Goal: Task Accomplishment & Management: Use online tool/utility

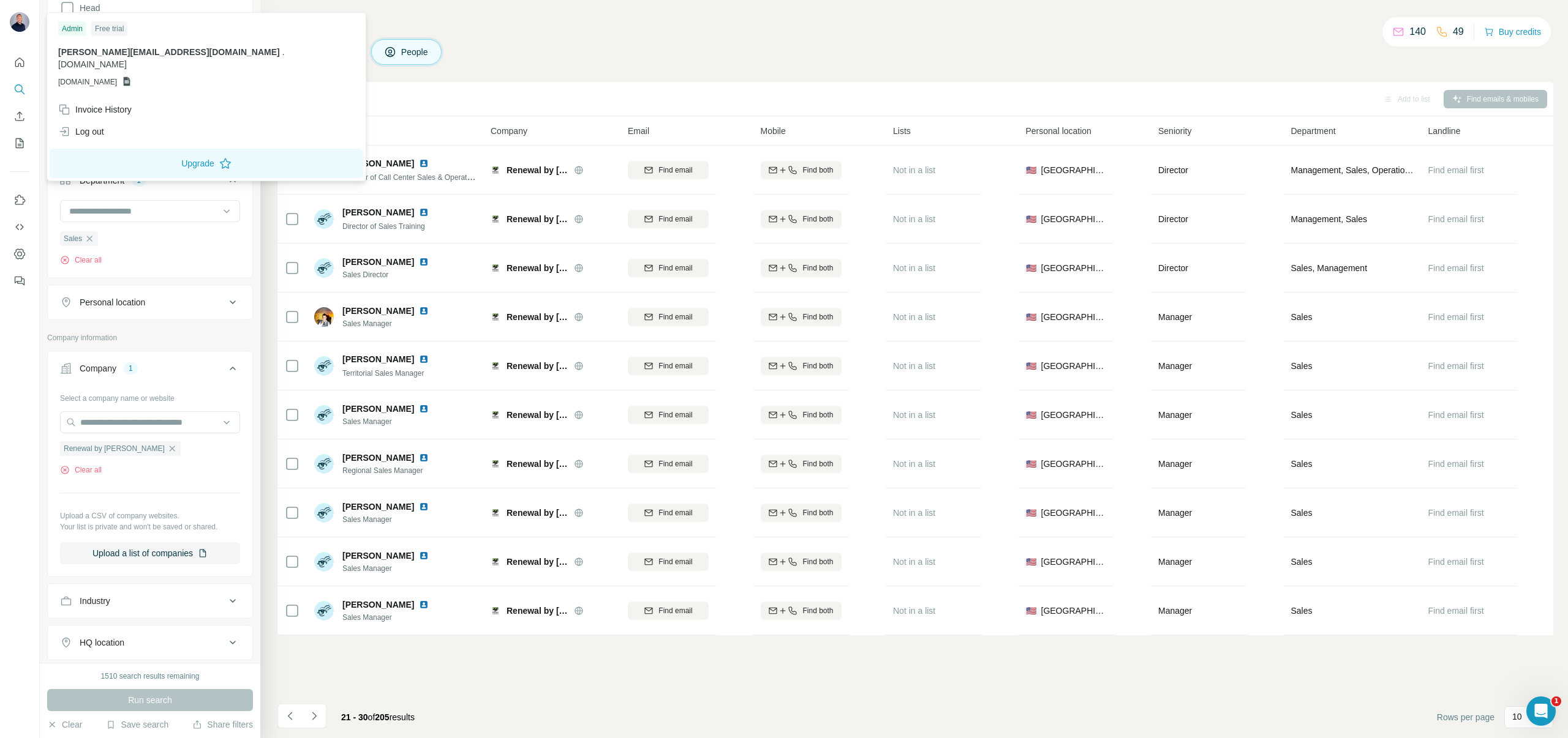
click at [25, 18] on img at bounding box center [19, 22] width 19 height 19
click at [487, 53] on div "Companies People" at bounding box center [915, 51] width 1276 height 25
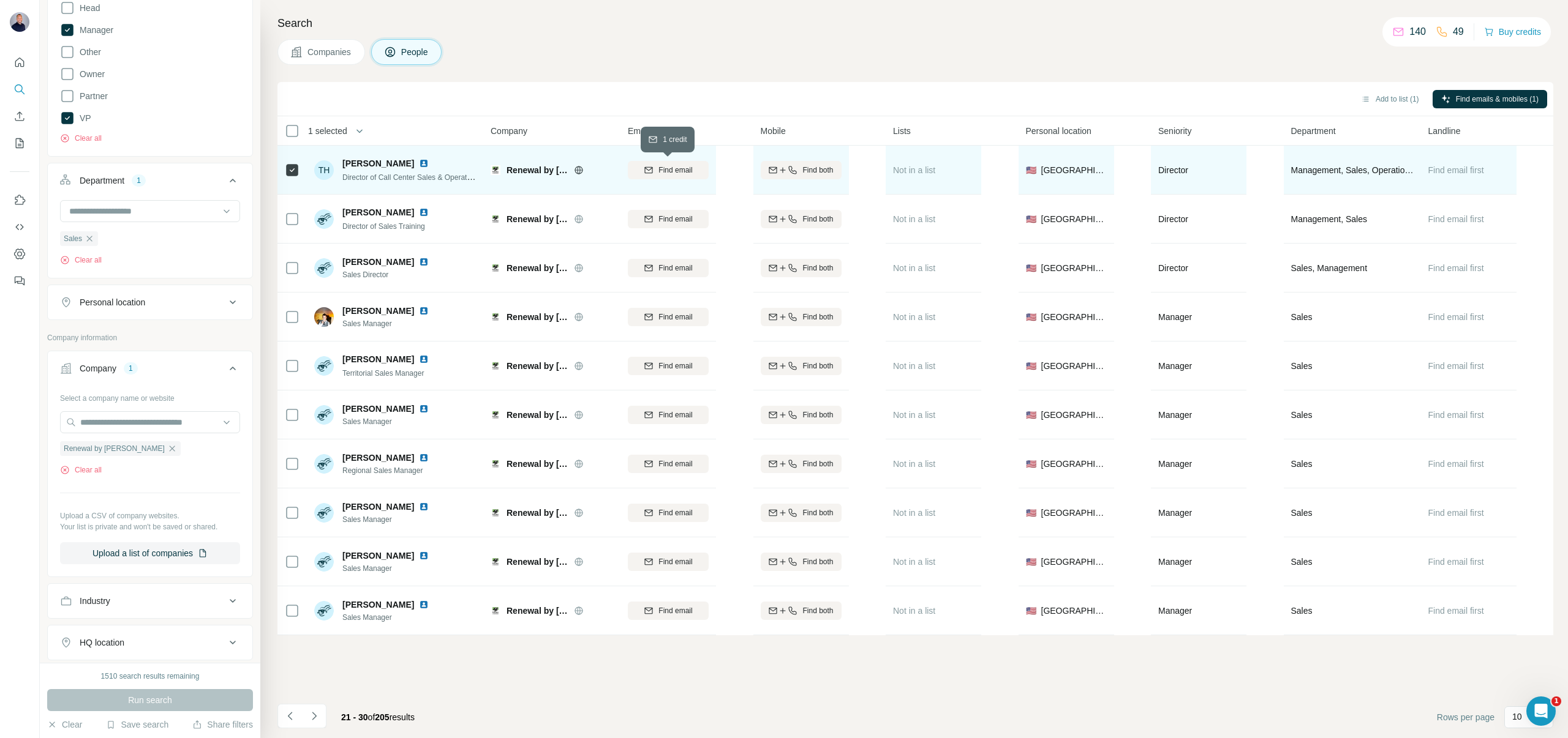
click at [657, 165] on div "Find email" at bounding box center [667, 170] width 81 height 11
click at [316, 713] on icon "Navigate to next page" at bounding box center [314, 716] width 13 height 13
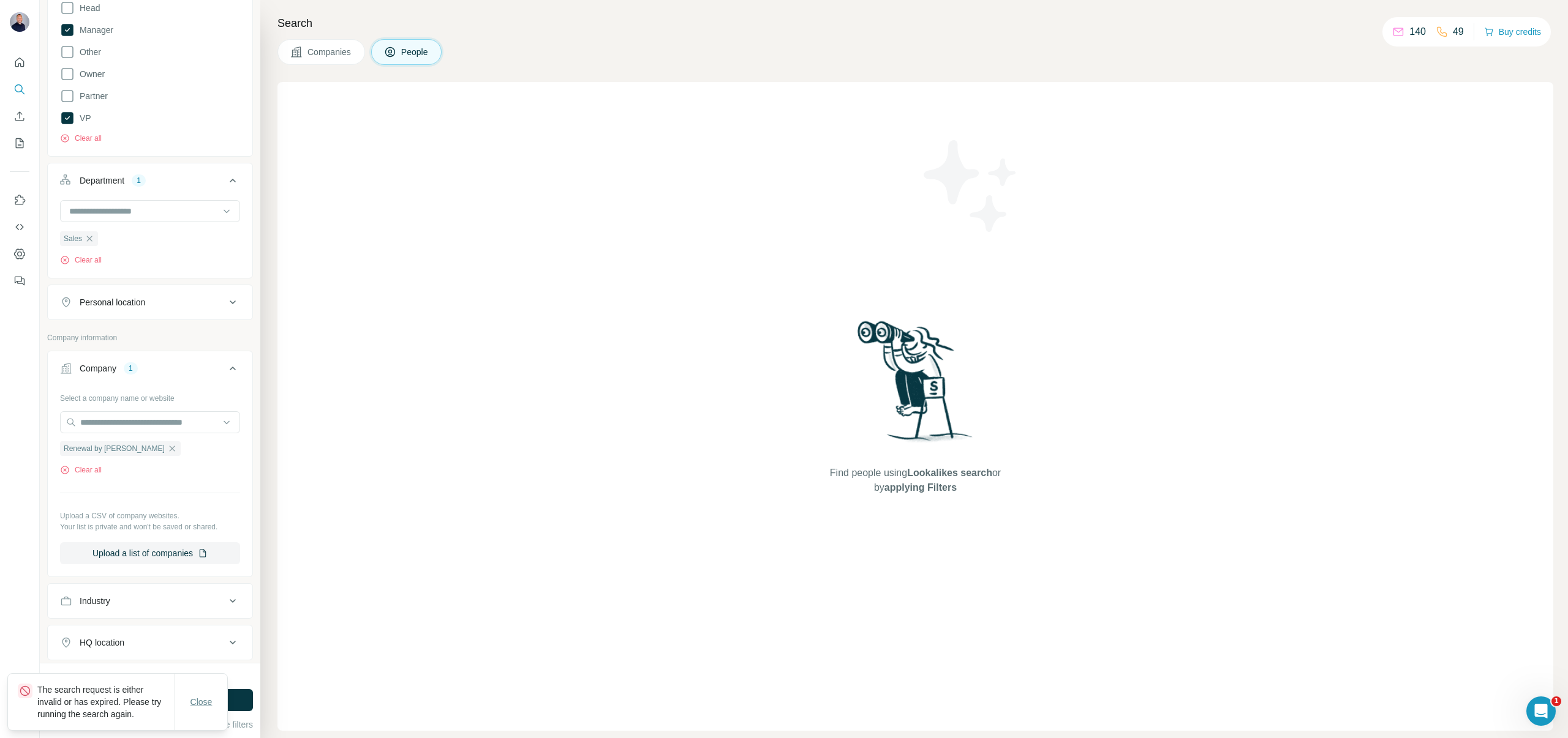
click at [203, 695] on button "Close" at bounding box center [201, 702] width 39 height 22
click at [186, 700] on button "Run search" at bounding box center [151, 700] width 206 height 22
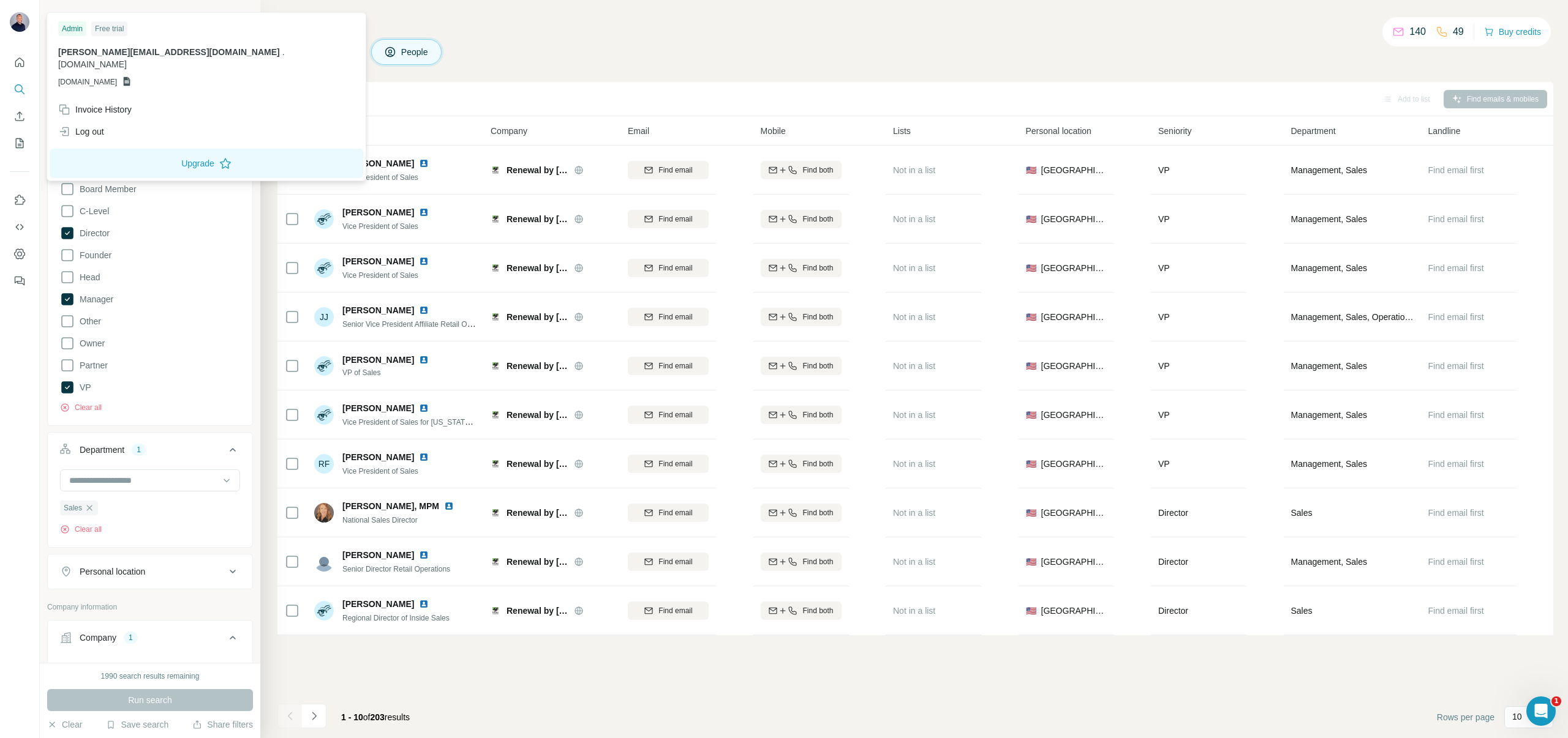
click at [17, 22] on img at bounding box center [19, 22] width 19 height 19
click at [97, 125] on div "Log out" at bounding box center [81, 131] width 46 height 13
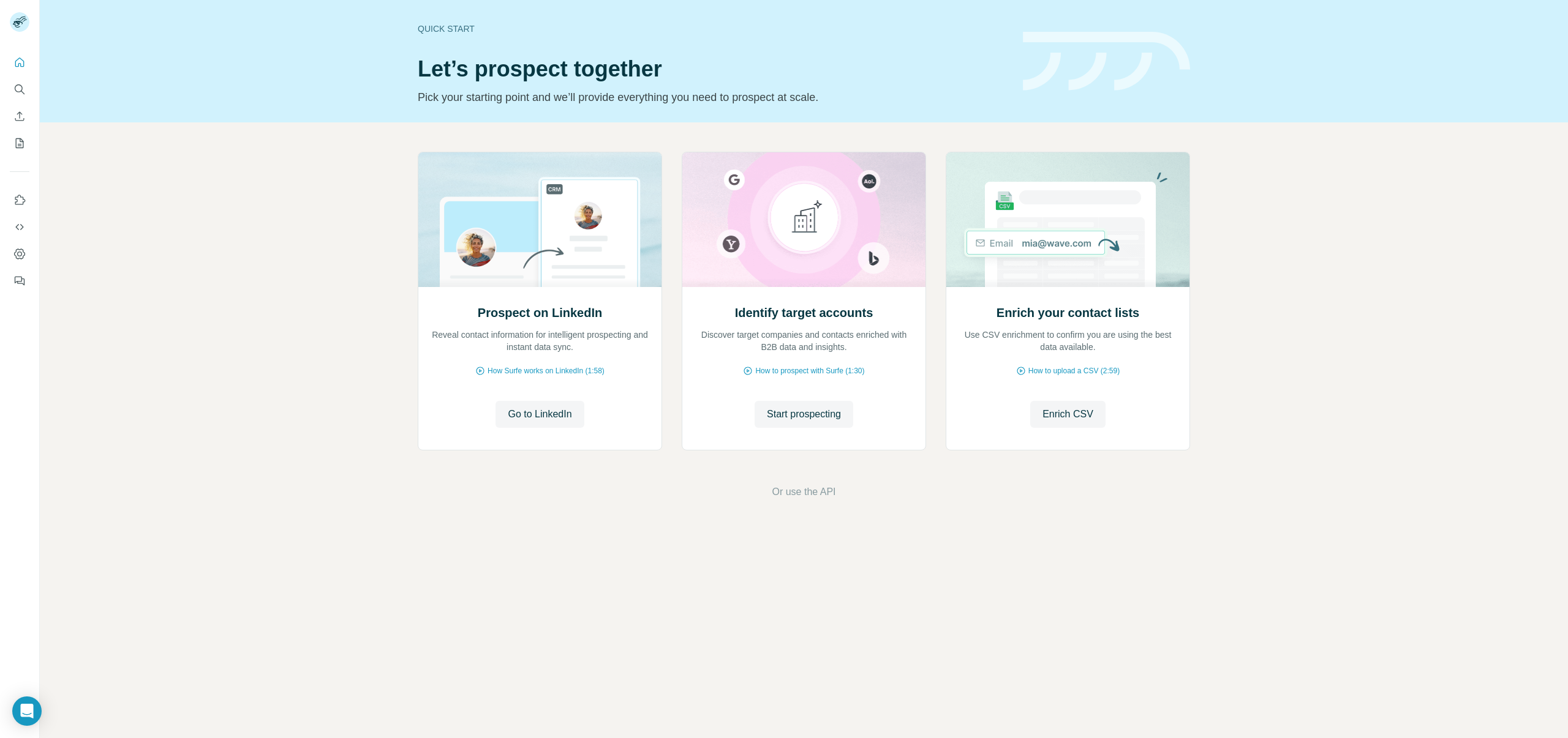
click at [27, 86] on button "Search" at bounding box center [19, 89] width 19 height 22
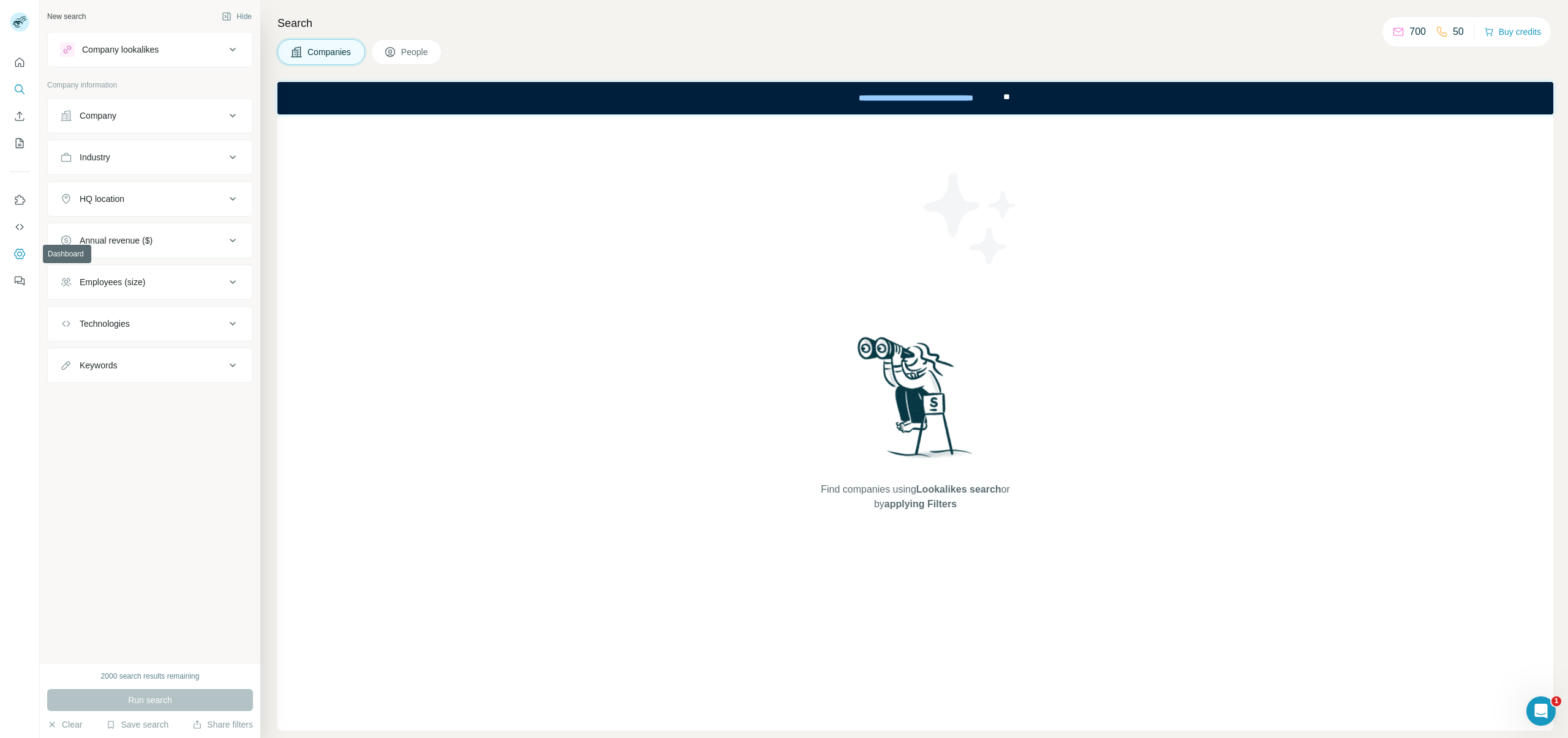
click at [20, 252] on icon "Dashboard" at bounding box center [19, 253] width 13 height 13
click at [18, 250] on icon "Dashboard" at bounding box center [19, 253] width 11 height 11
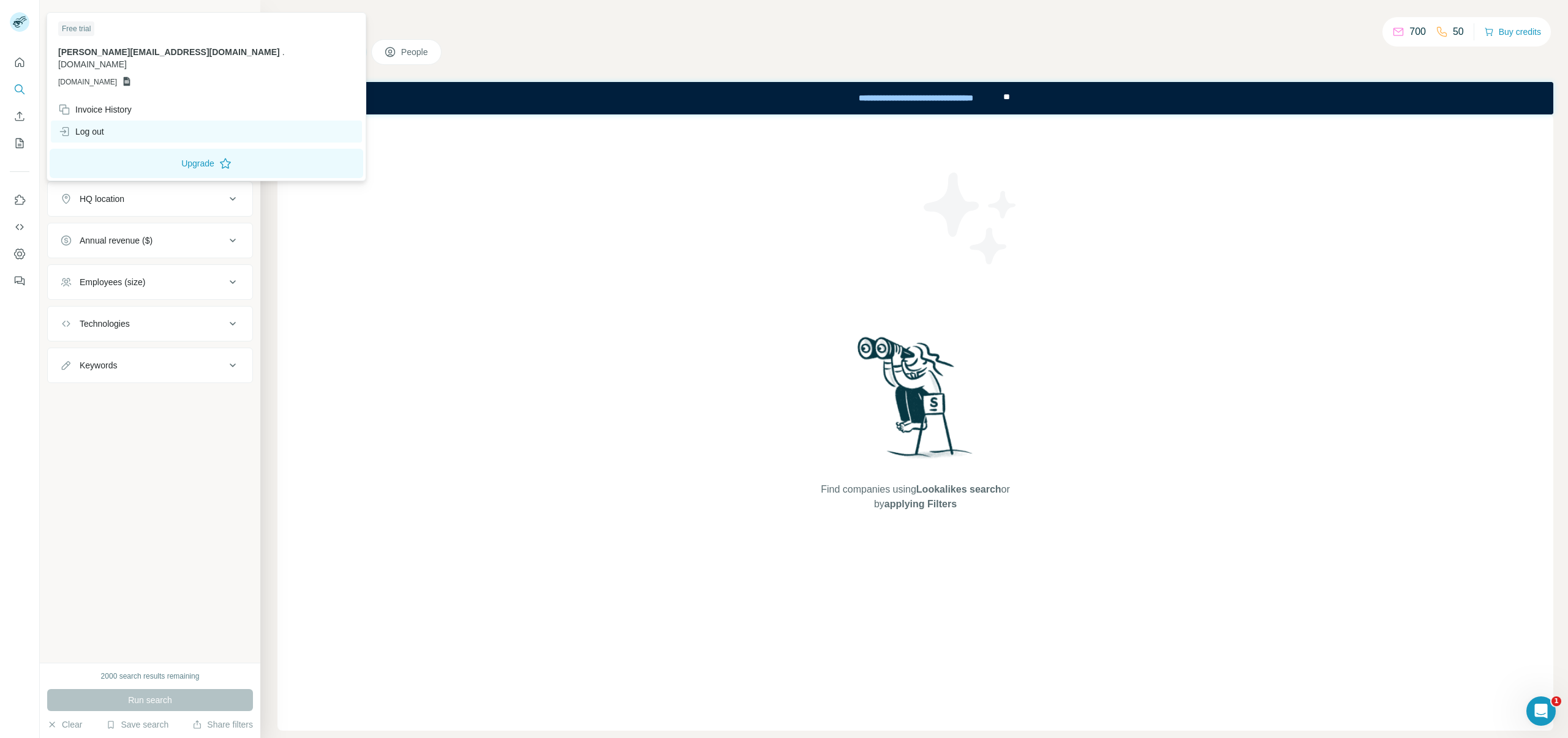
click at [88, 125] on div "Log out" at bounding box center [81, 131] width 46 height 13
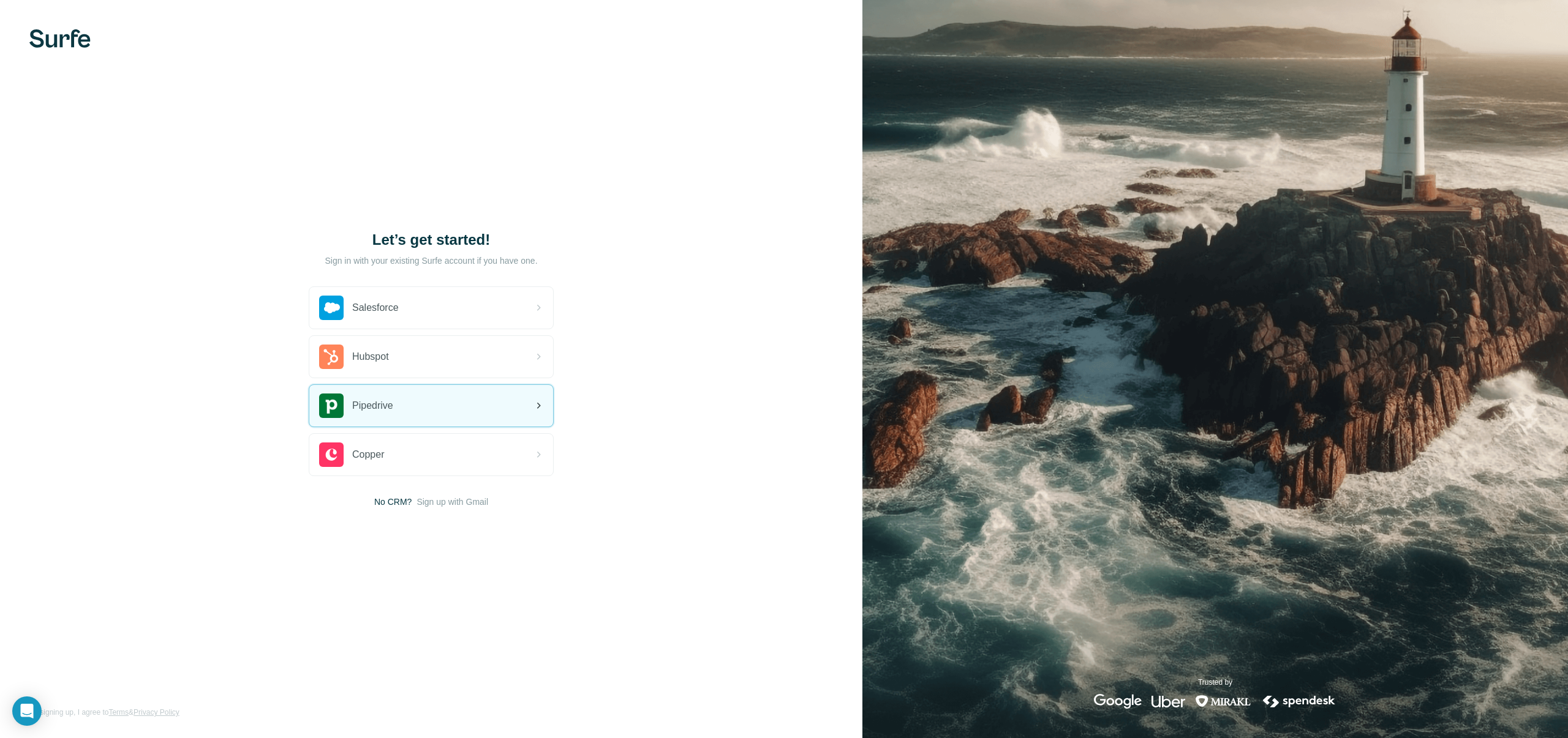
click at [377, 394] on div "Pipedrive" at bounding box center [356, 405] width 74 height 24
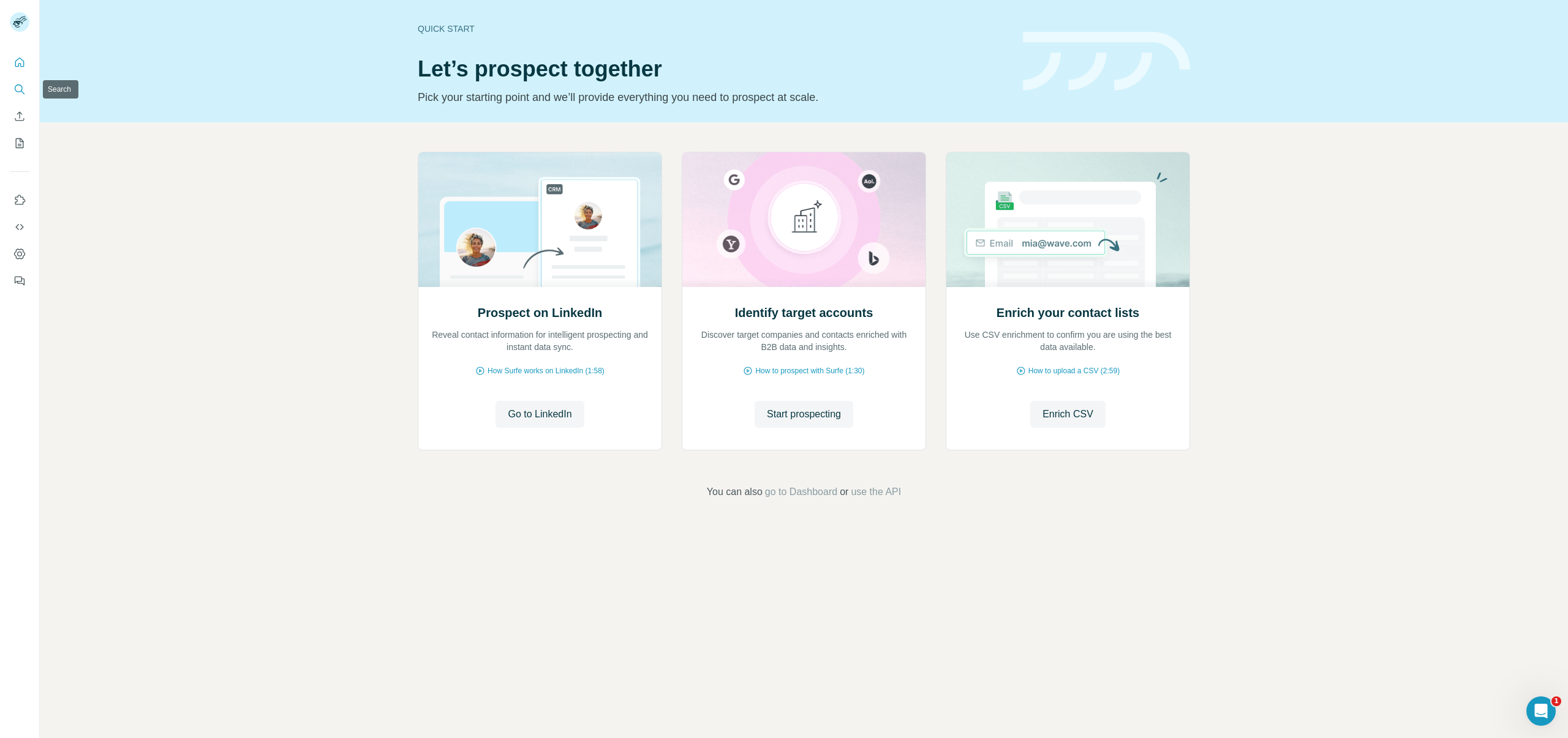
click at [25, 92] on button "Search" at bounding box center [19, 89] width 19 height 22
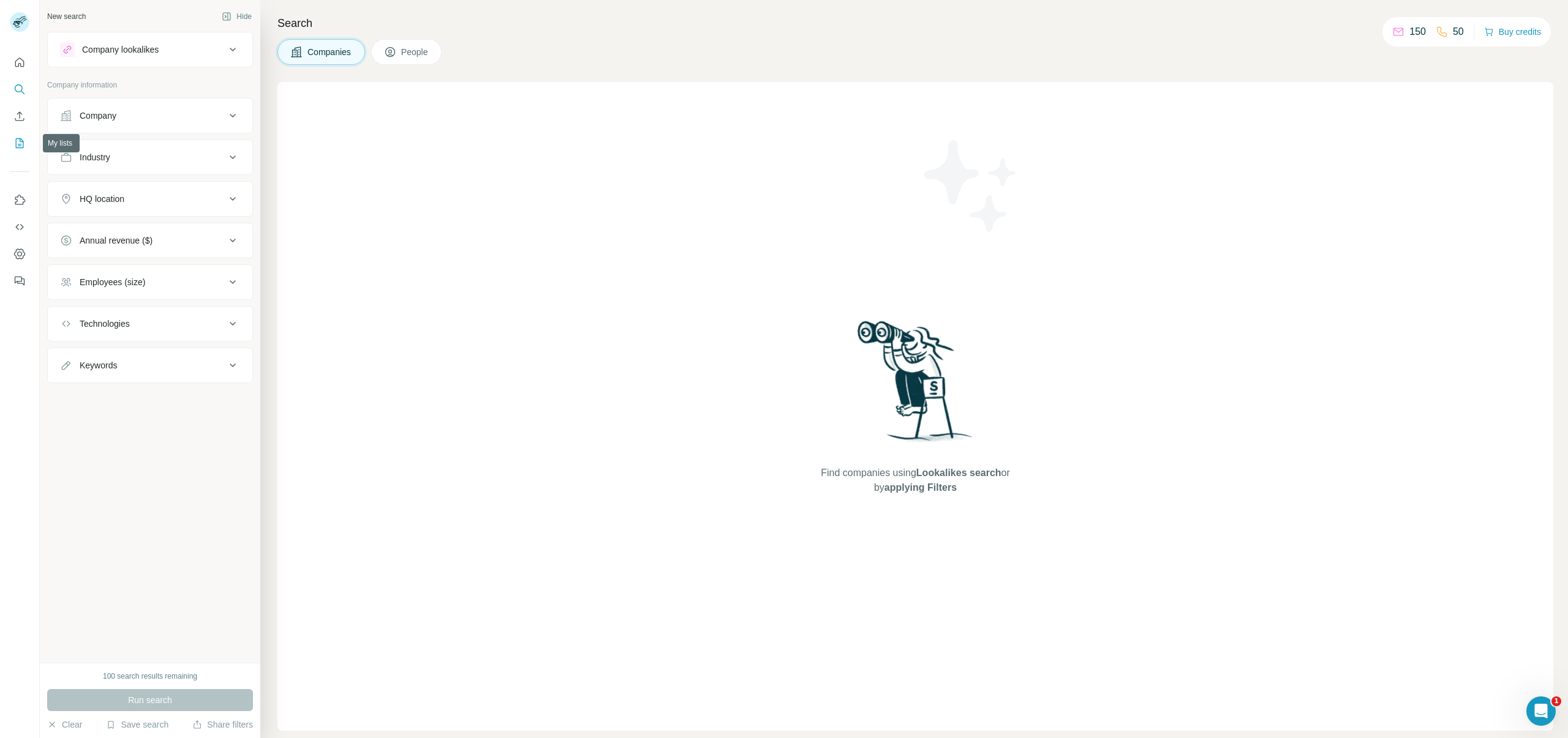
click at [22, 142] on icon "My lists" at bounding box center [20, 142] width 6 height 8
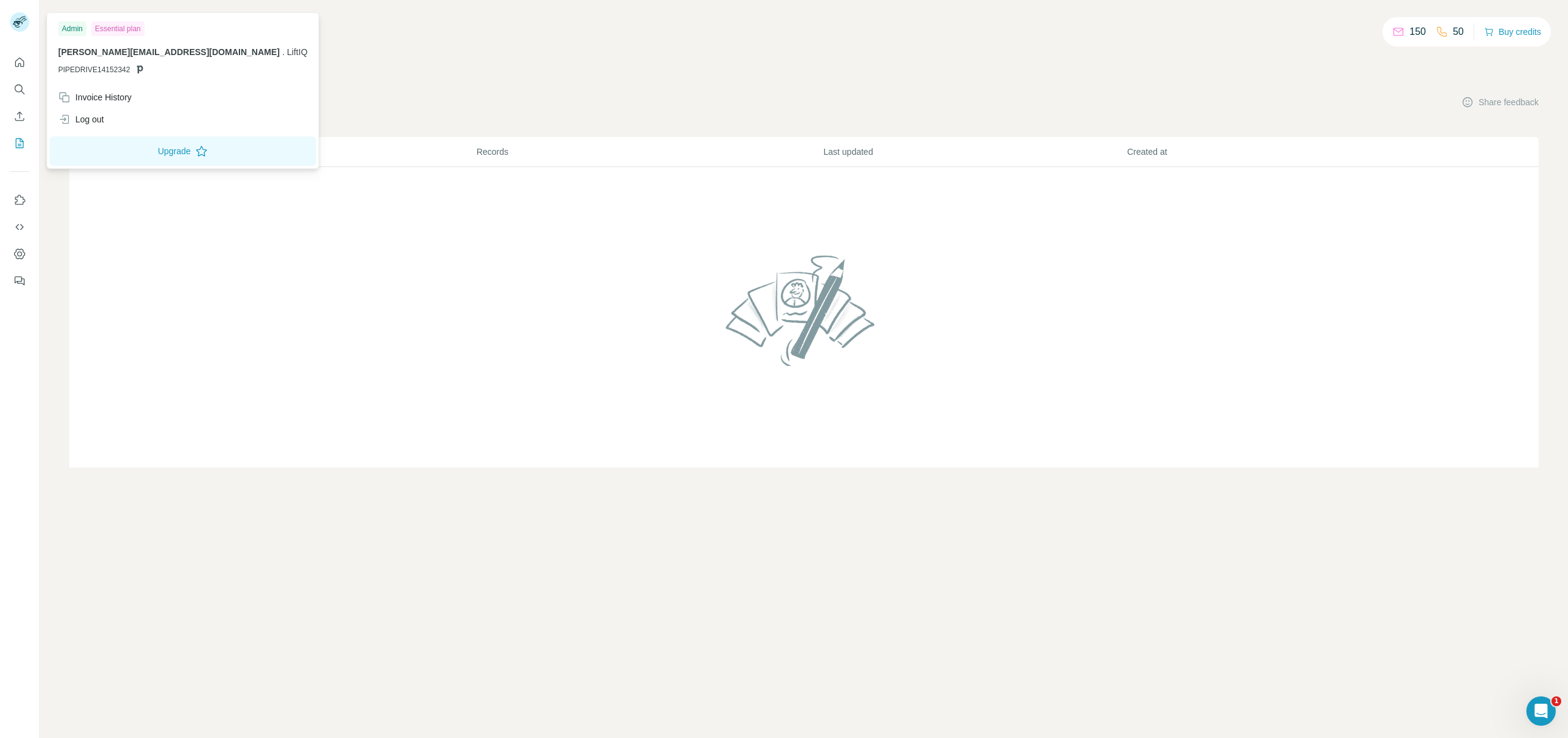
click at [92, 58] on div "[PERSON_NAME][EMAIL_ADDRESS][DOMAIN_NAME] . LiftIQ PIPEDRIVE14152342" at bounding box center [183, 60] width 250 height 29
click at [15, 21] on icon at bounding box center [17, 23] width 10 height 7
click at [321, 62] on div "150 50 Buy credits My lists Companies People Share feedback List name Records L…" at bounding box center [803, 248] width 1469 height 438
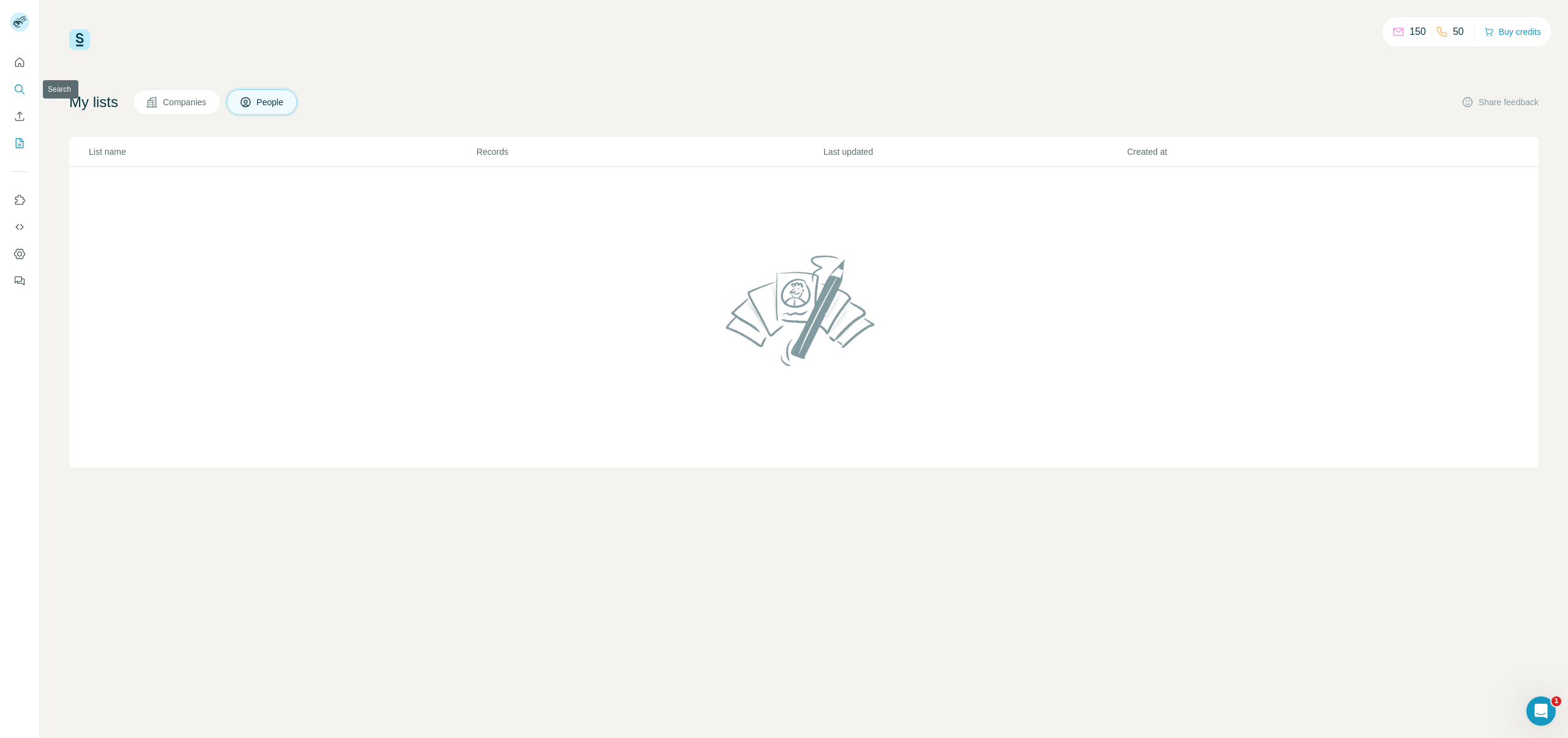
click at [18, 93] on icon "Search" at bounding box center [19, 89] width 13 height 13
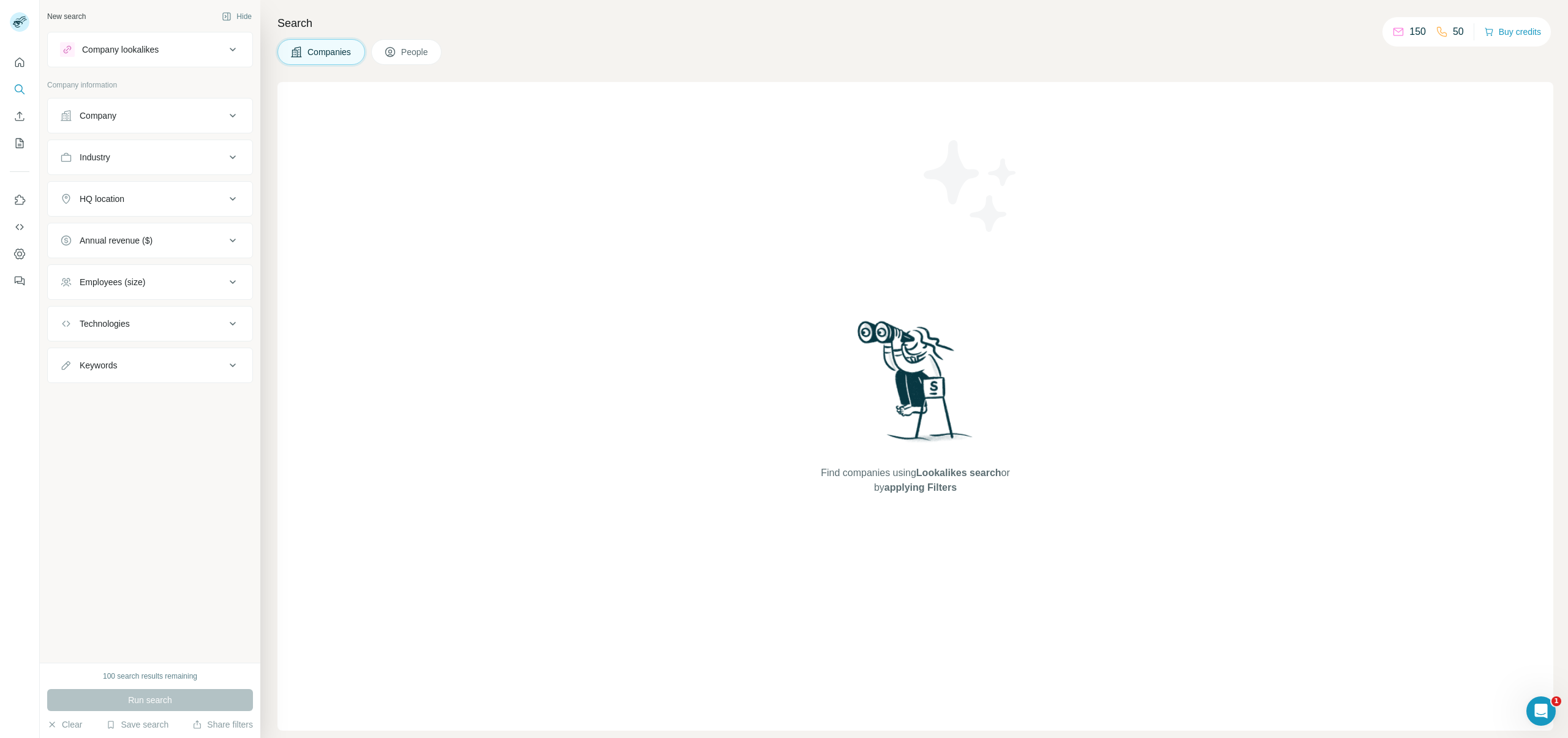
click at [165, 120] on div "Company" at bounding box center [143, 116] width 165 height 13
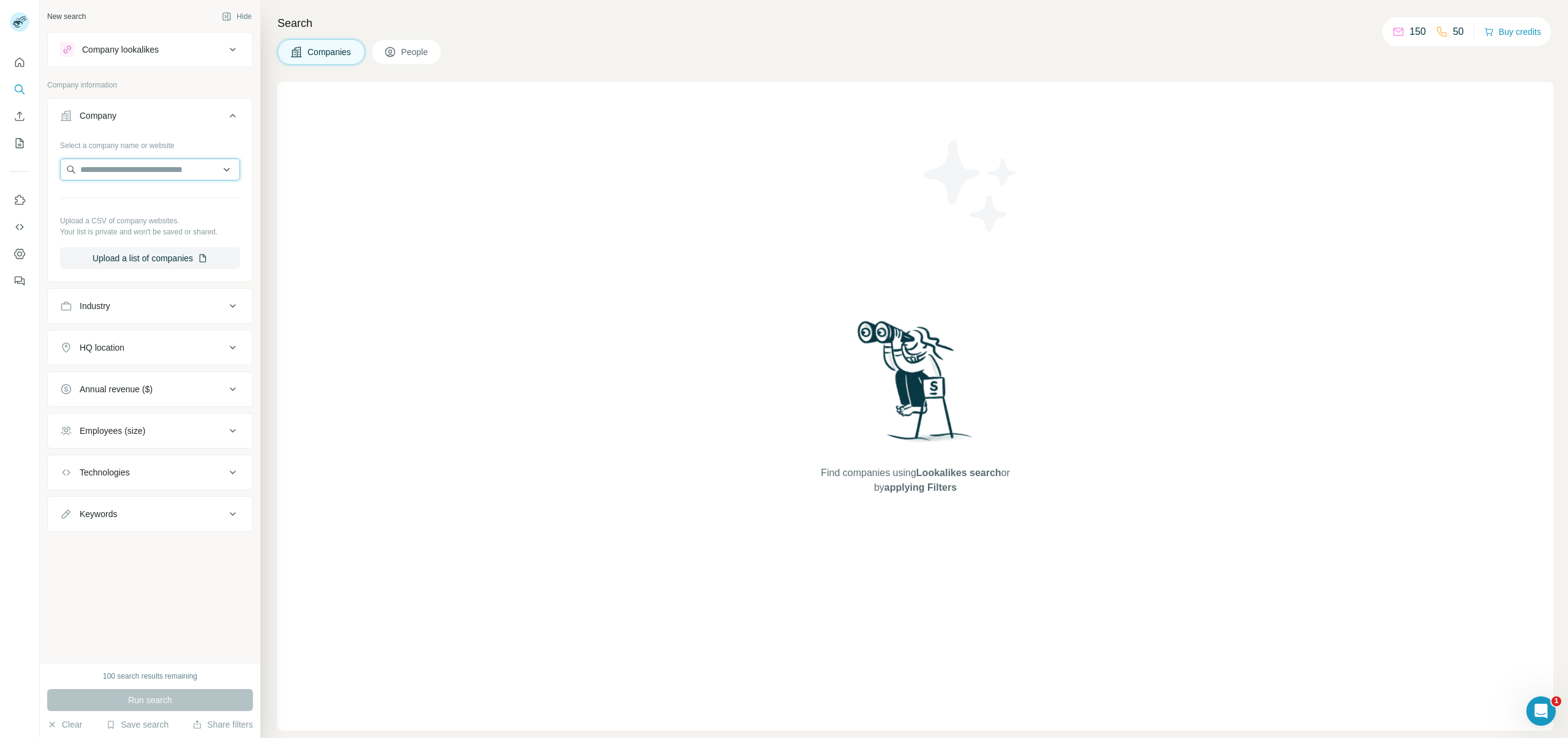
click at [148, 169] on input "text" at bounding box center [150, 169] width 180 height 22
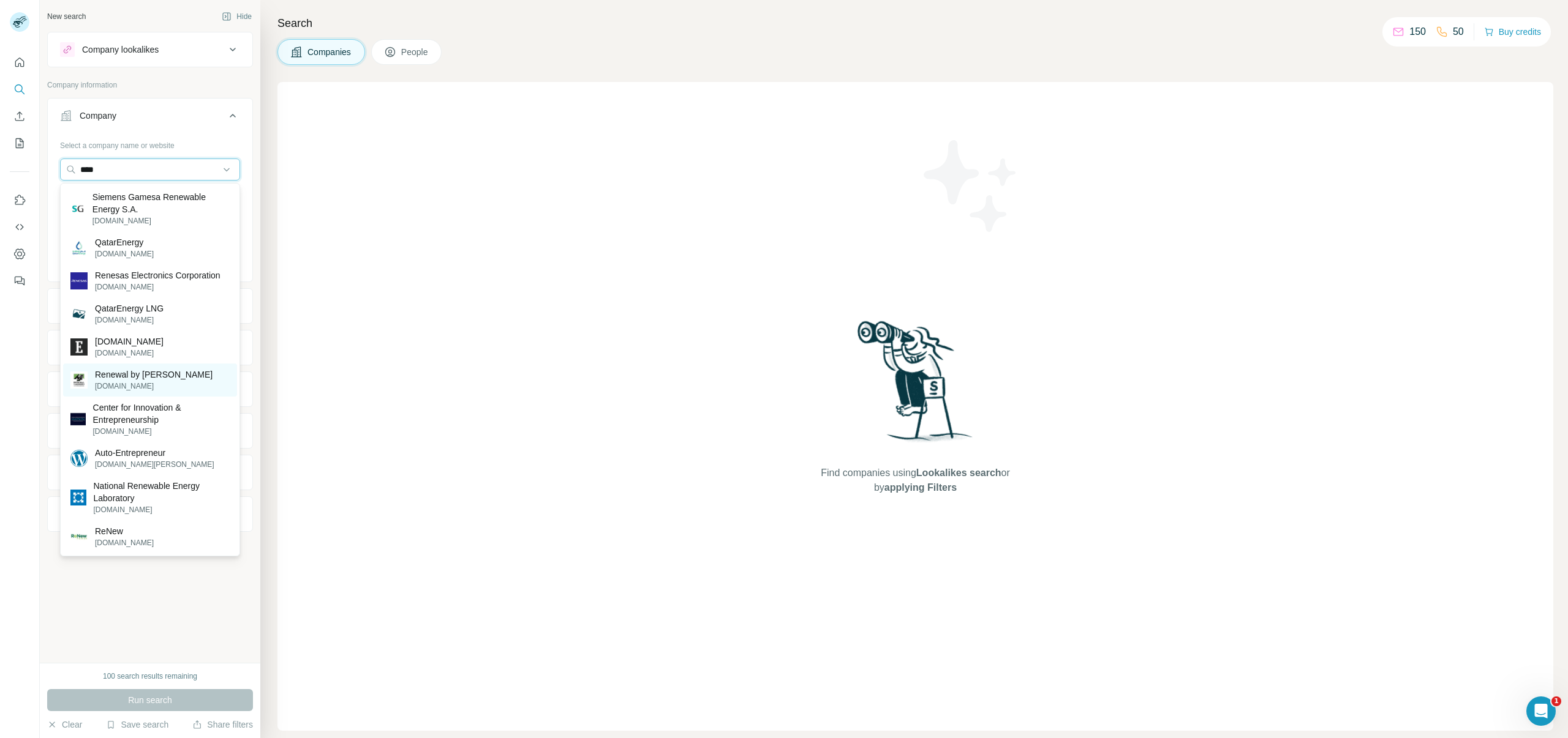
type input "****"
click at [123, 376] on p "Renewal by [PERSON_NAME]" at bounding box center [153, 375] width 118 height 13
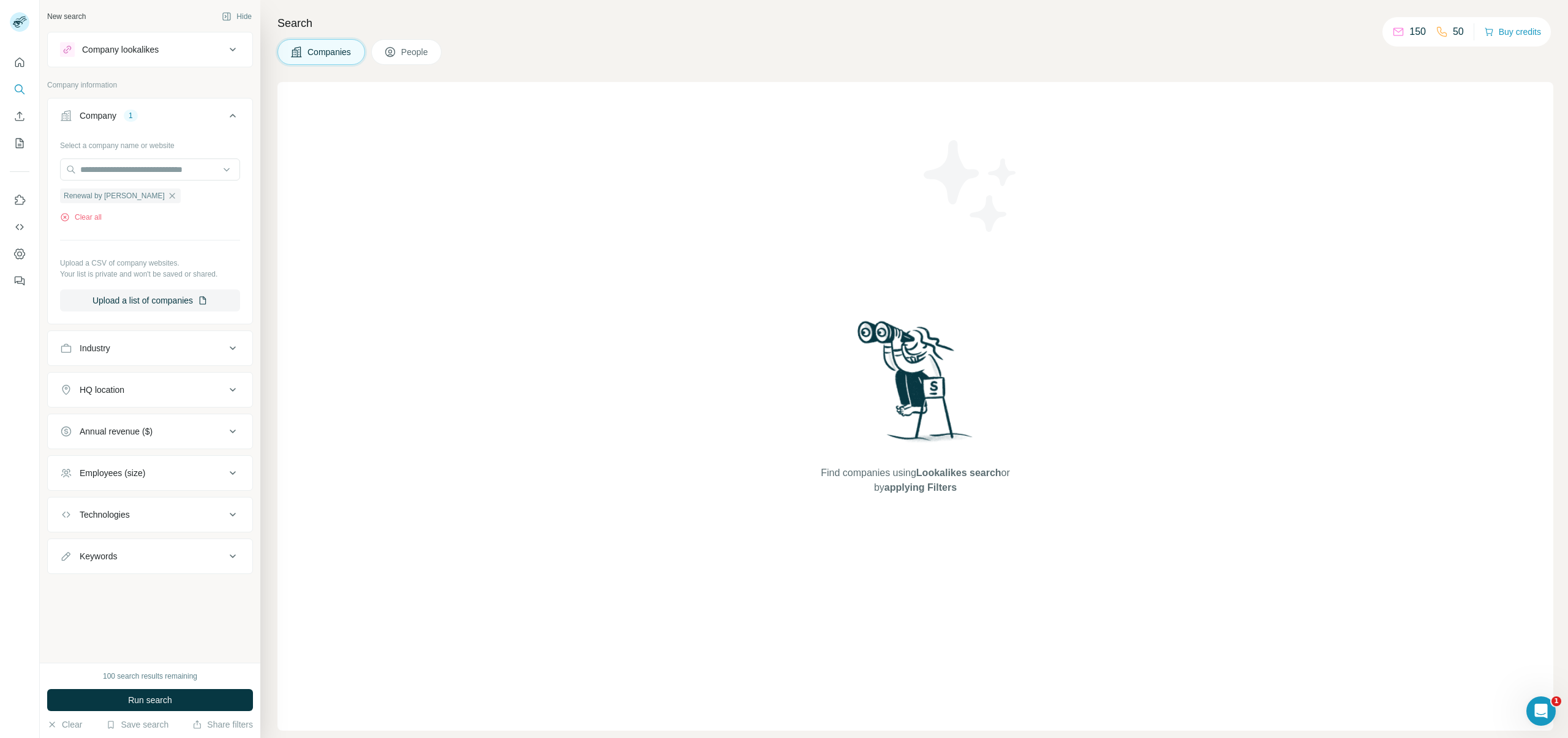
click at [235, 46] on icon at bounding box center [232, 50] width 15 height 15
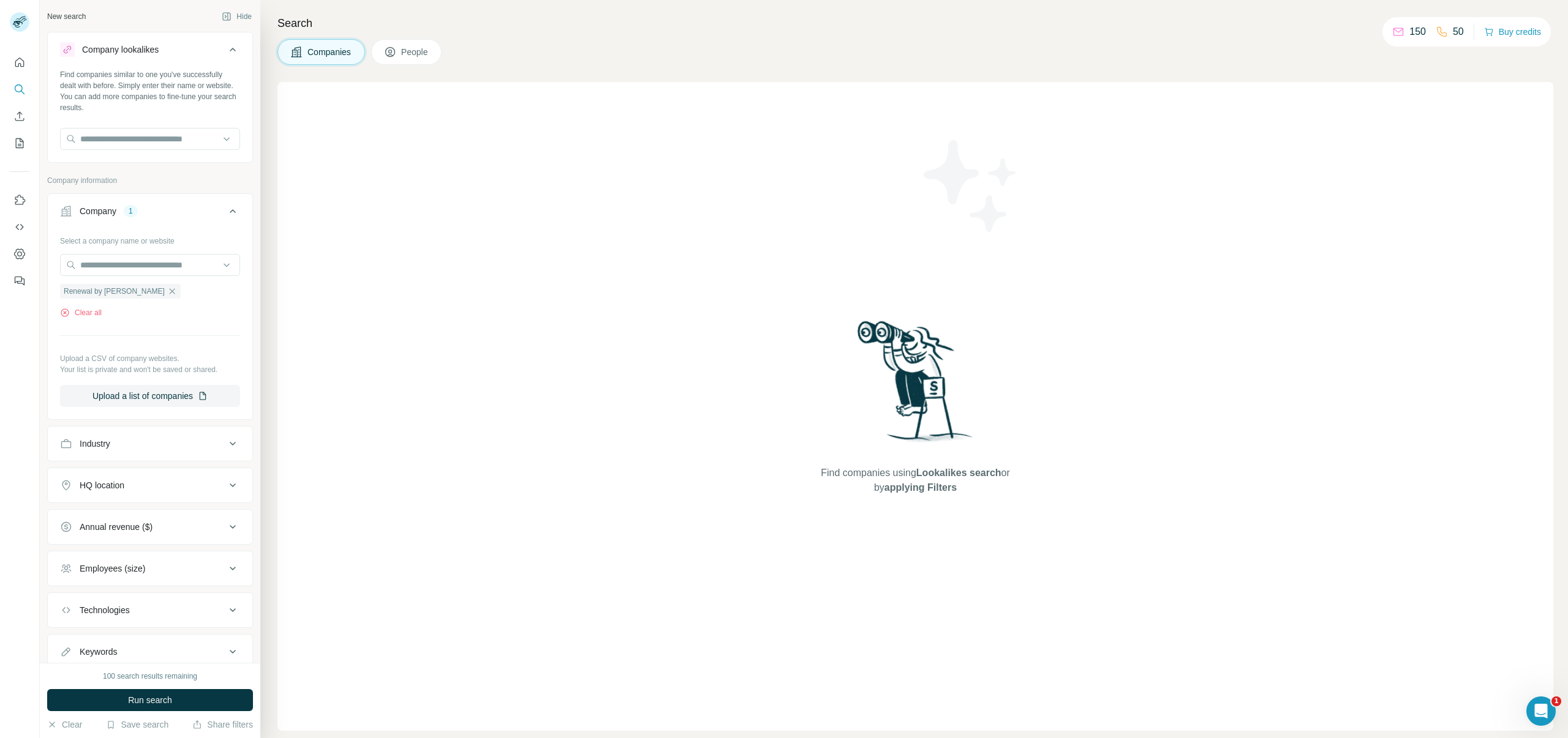
click at [235, 46] on icon at bounding box center [232, 50] width 15 height 15
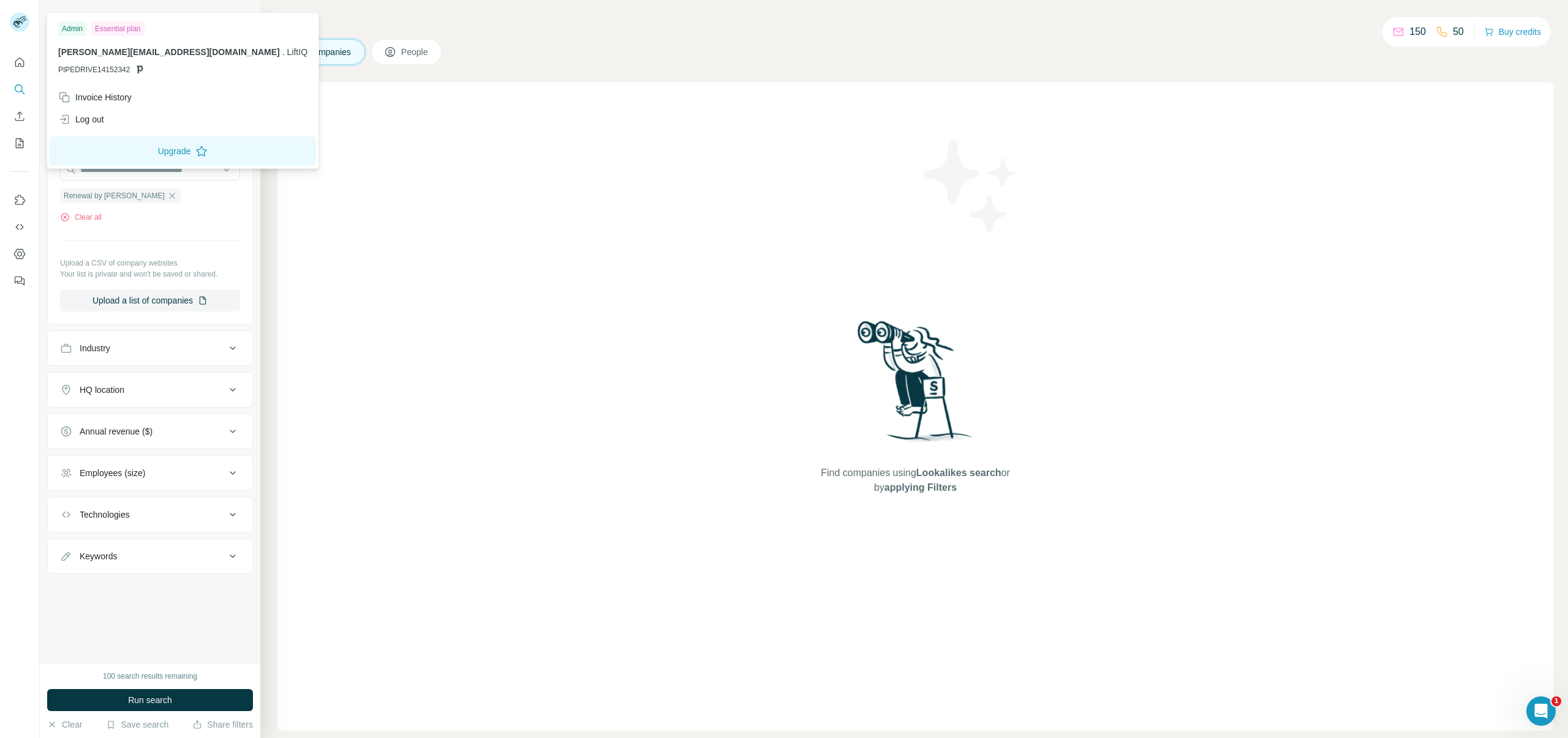
click at [109, 29] on div "Essential plan" at bounding box center [118, 28] width 53 height 15
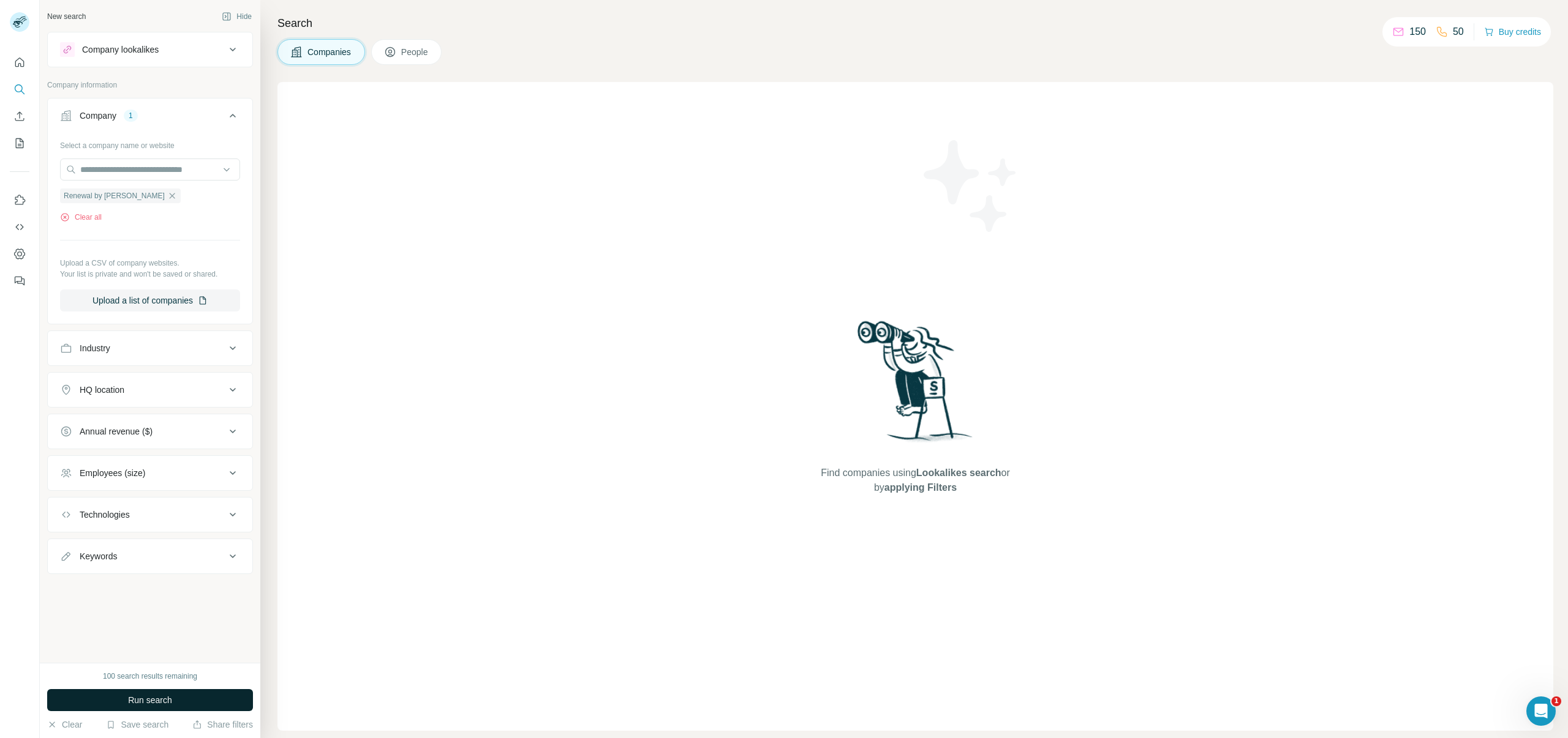
click at [113, 699] on button "Run search" at bounding box center [151, 700] width 206 height 22
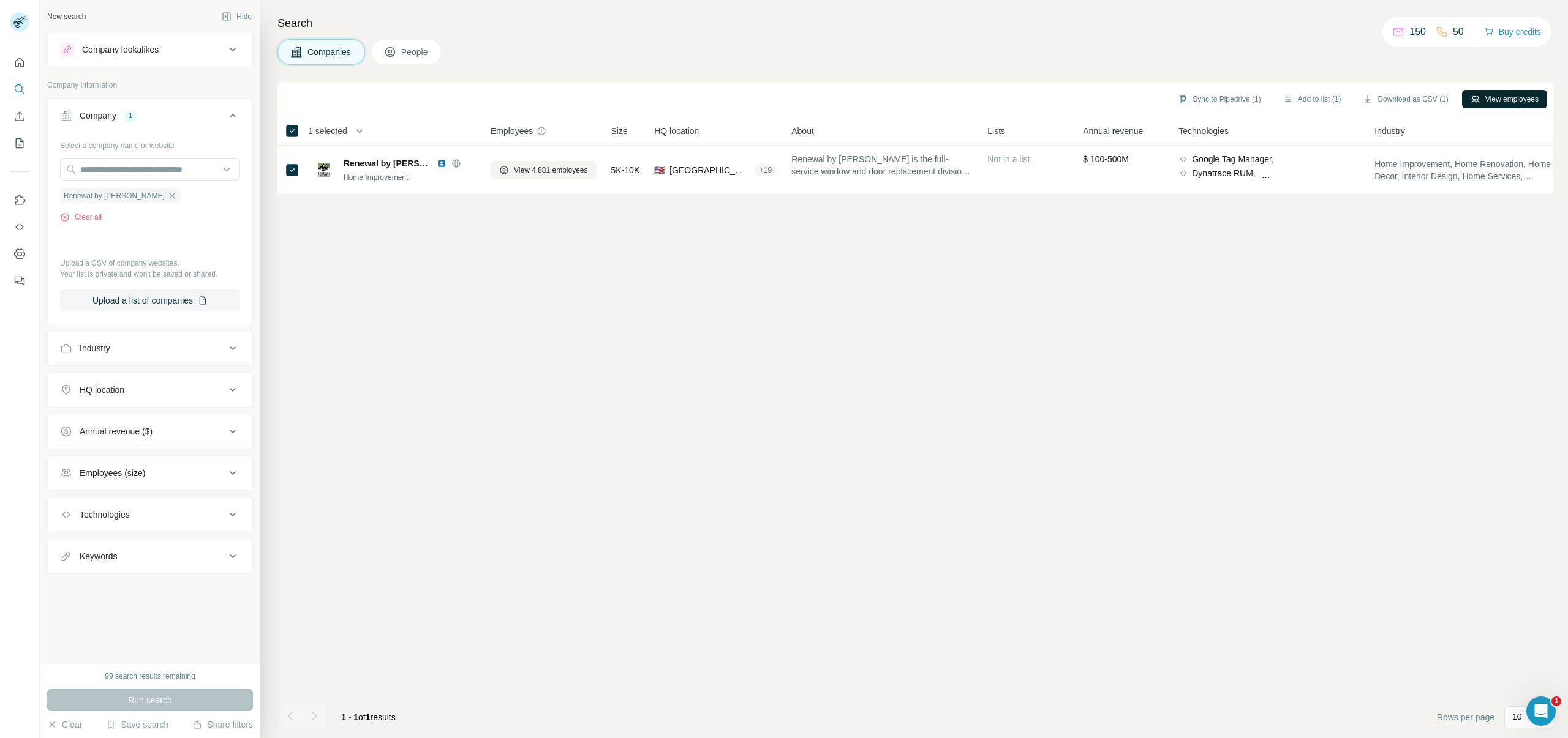
click at [1504, 97] on button "View employees" at bounding box center [1505, 99] width 85 height 18
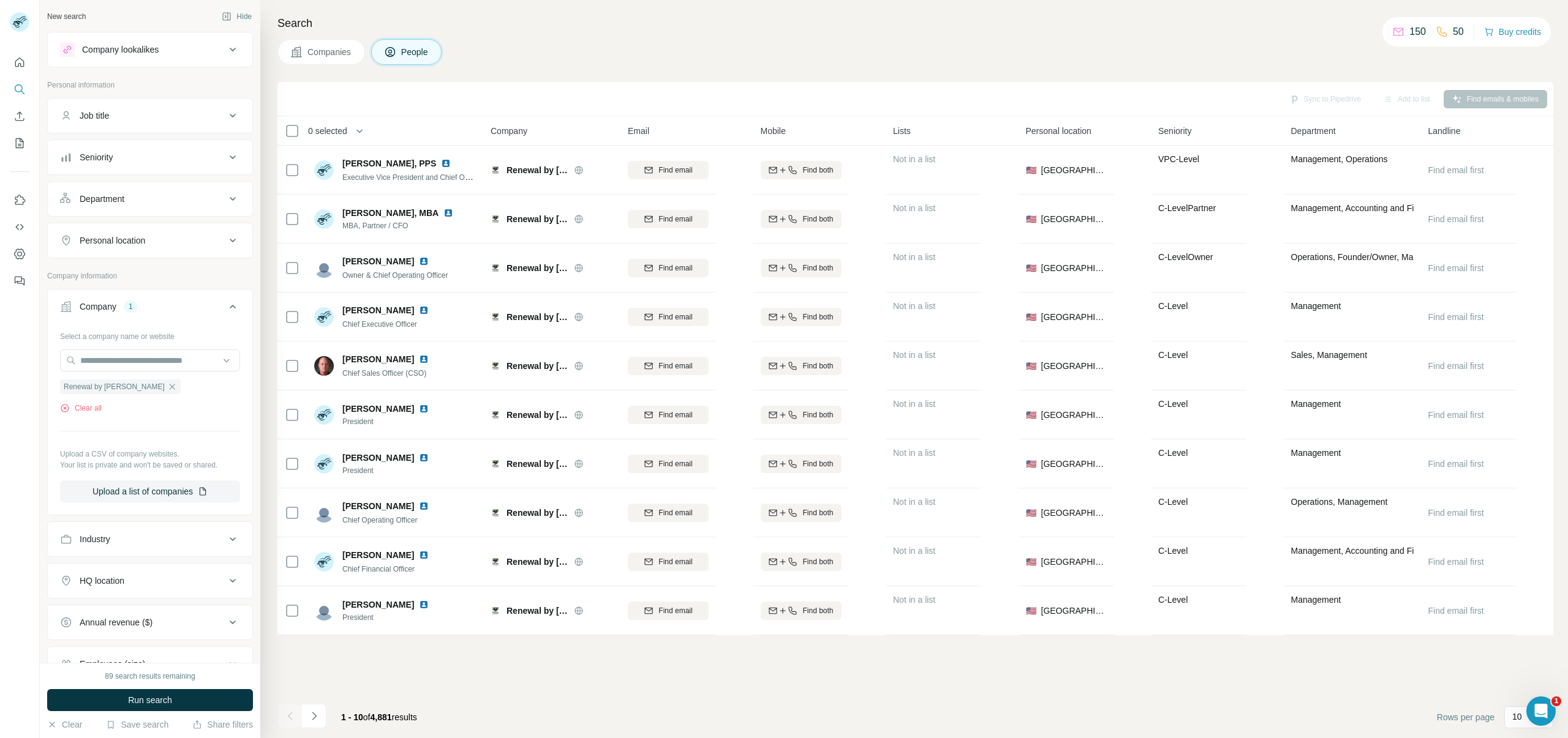
click at [160, 193] on div "Department" at bounding box center [143, 199] width 165 height 13
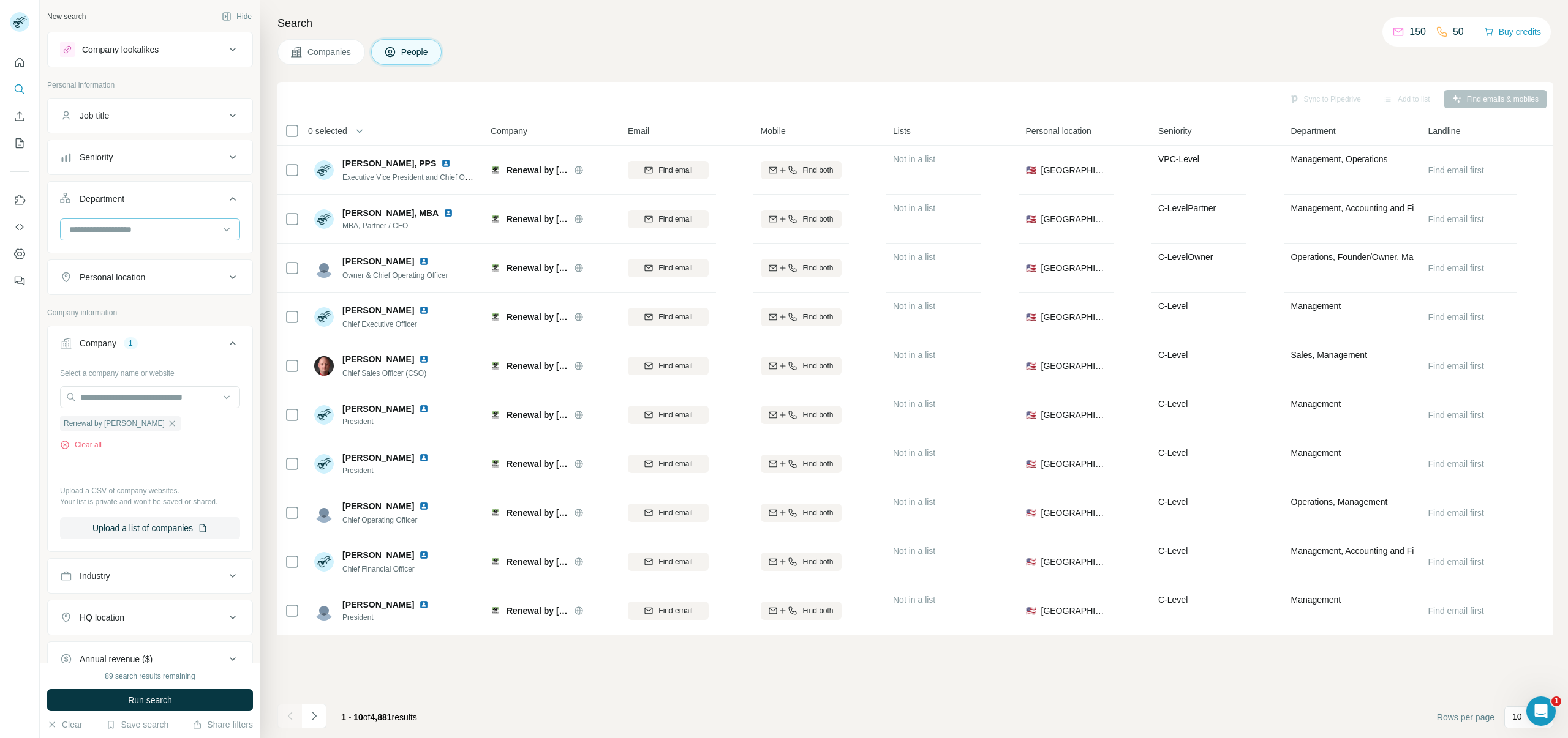
click at [142, 226] on input at bounding box center [144, 229] width 152 height 14
type input "****"
click at [122, 261] on p "Marketing and Advertising" at bounding box center [120, 256] width 99 height 13
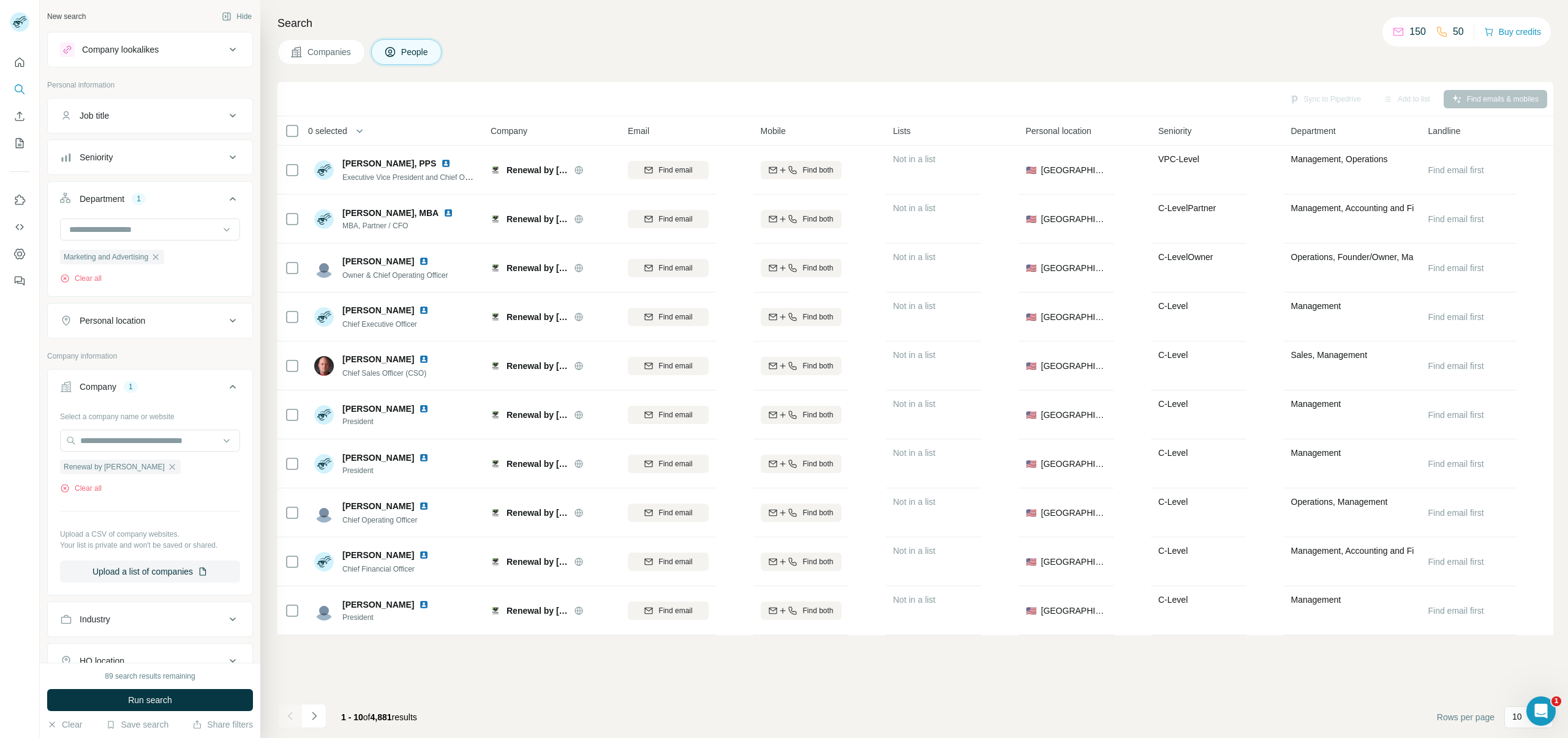
click at [121, 149] on button "Seniority" at bounding box center [150, 157] width 205 height 29
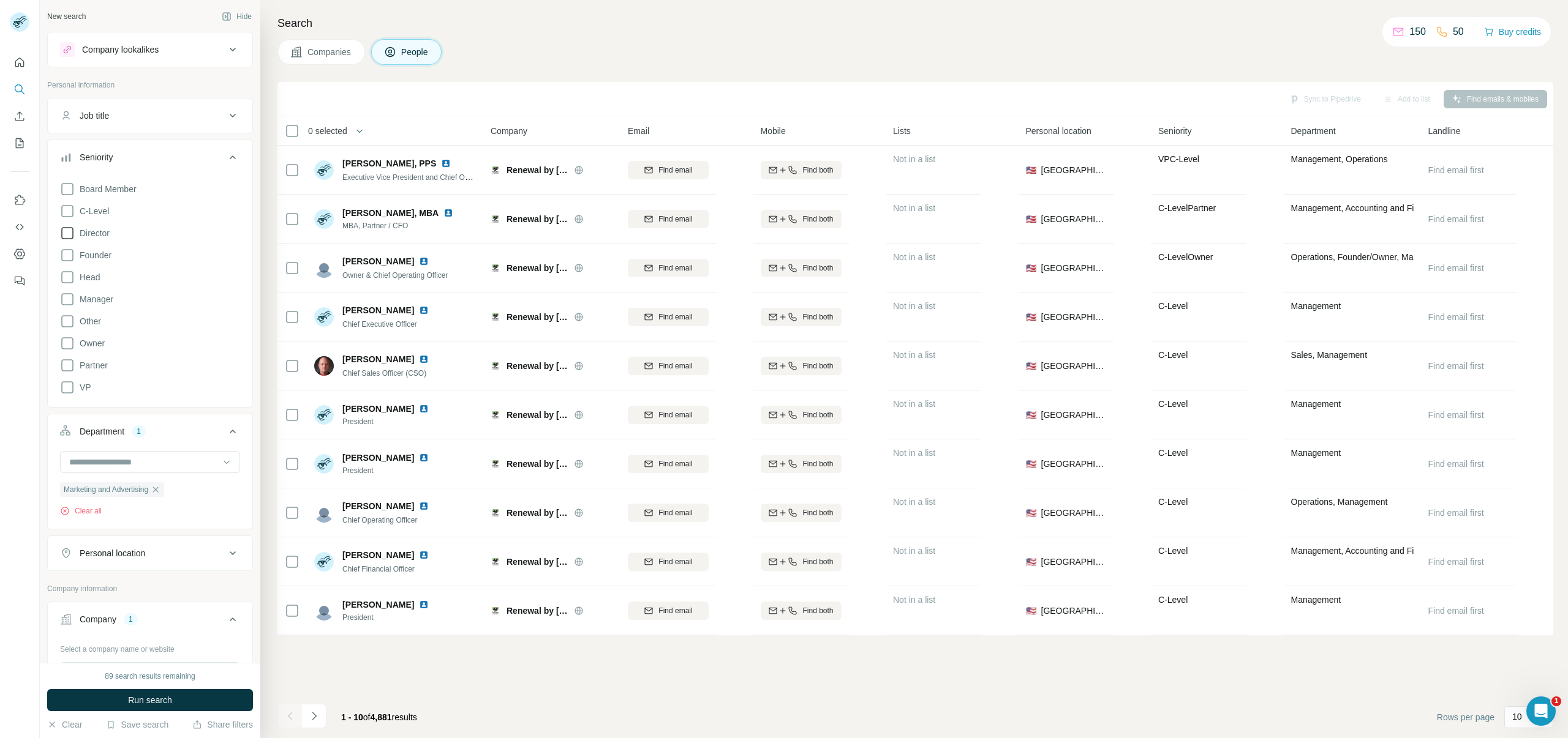
click at [67, 232] on icon at bounding box center [67, 233] width 15 height 15
click at [69, 302] on icon at bounding box center [67, 299] width 15 height 15
click at [70, 367] on icon at bounding box center [67, 365] width 15 height 15
click at [69, 362] on icon at bounding box center [67, 365] width 13 height 13
click at [147, 696] on span "Run search" at bounding box center [150, 700] width 44 height 13
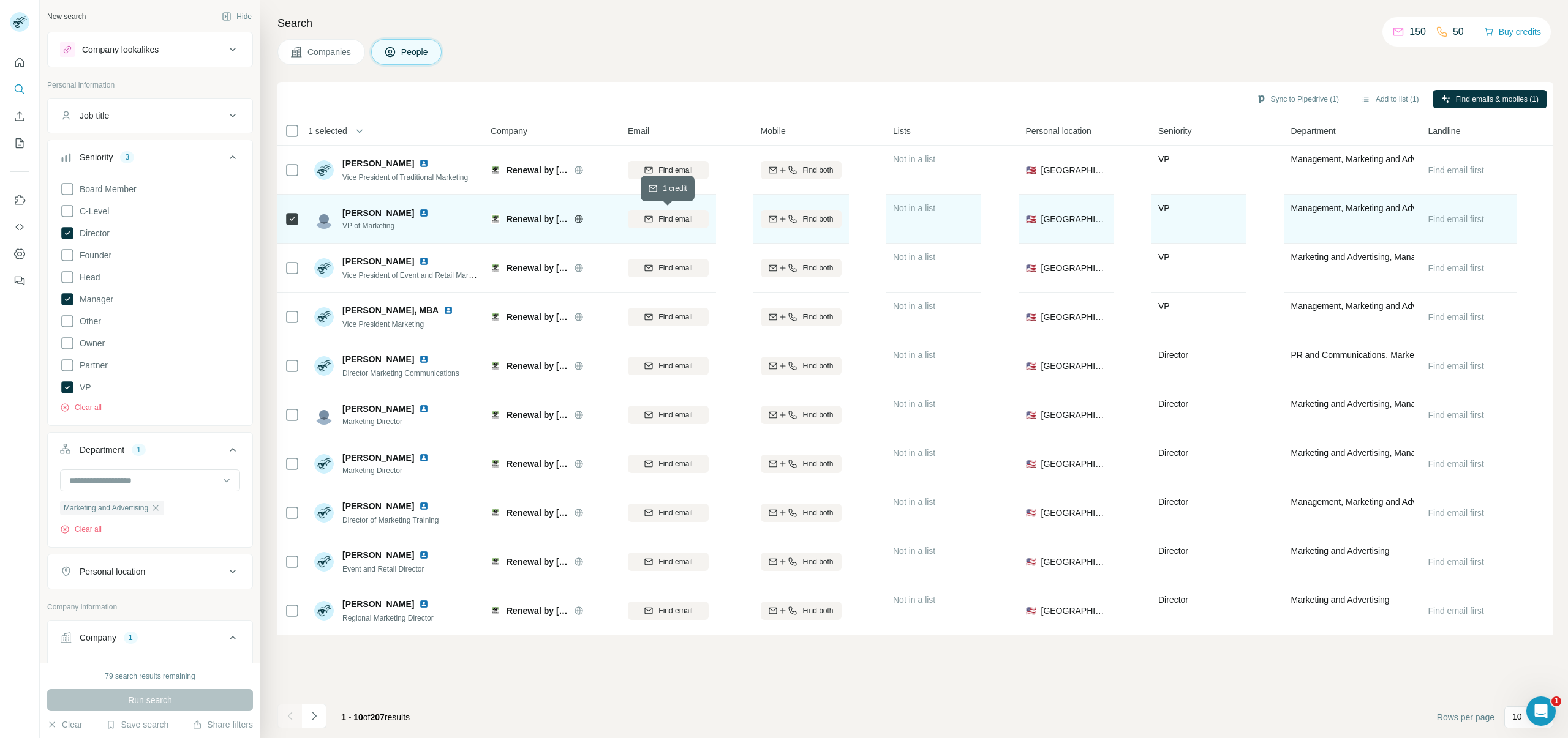
click at [664, 218] on span "Find email" at bounding box center [675, 218] width 34 height 11
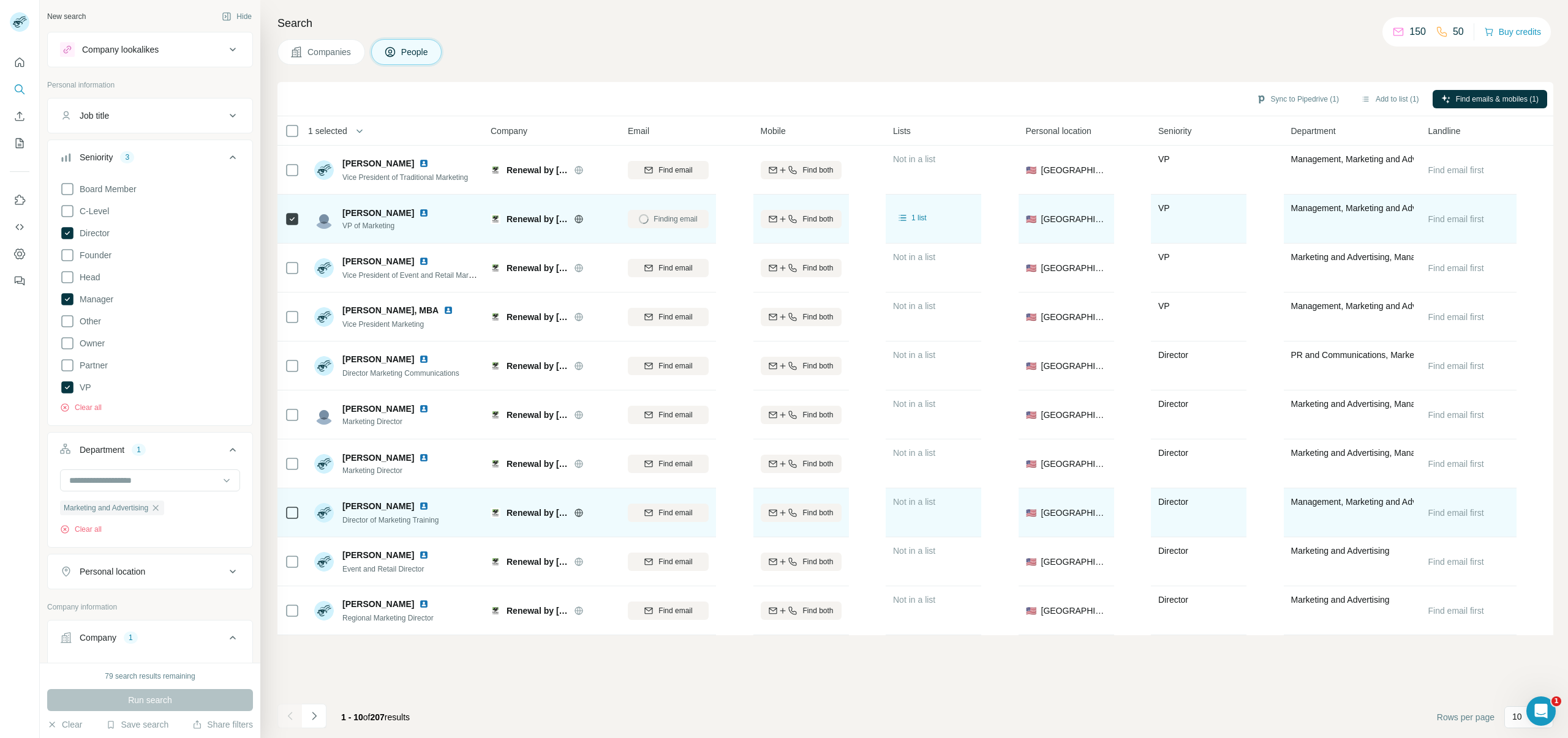
click at [405, 528] on div "[PERSON_NAME] Director of Marketing Training" at bounding box center [395, 513] width 163 height 34
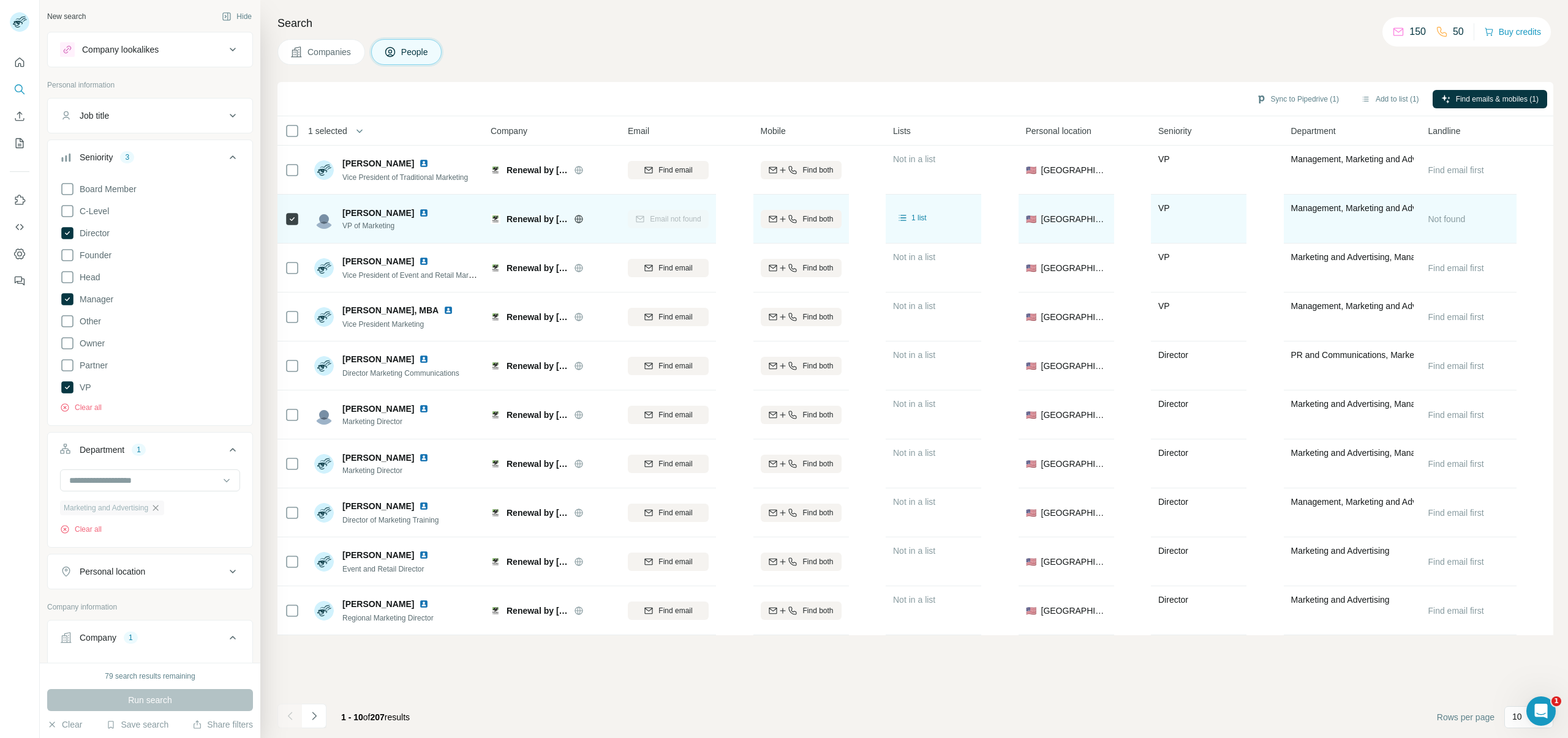
click at [160, 508] on icon "button" at bounding box center [155, 508] width 10 height 10
click at [65, 723] on button "Clear" at bounding box center [65, 724] width 35 height 13
click at [235, 159] on icon at bounding box center [232, 156] width 15 height 15
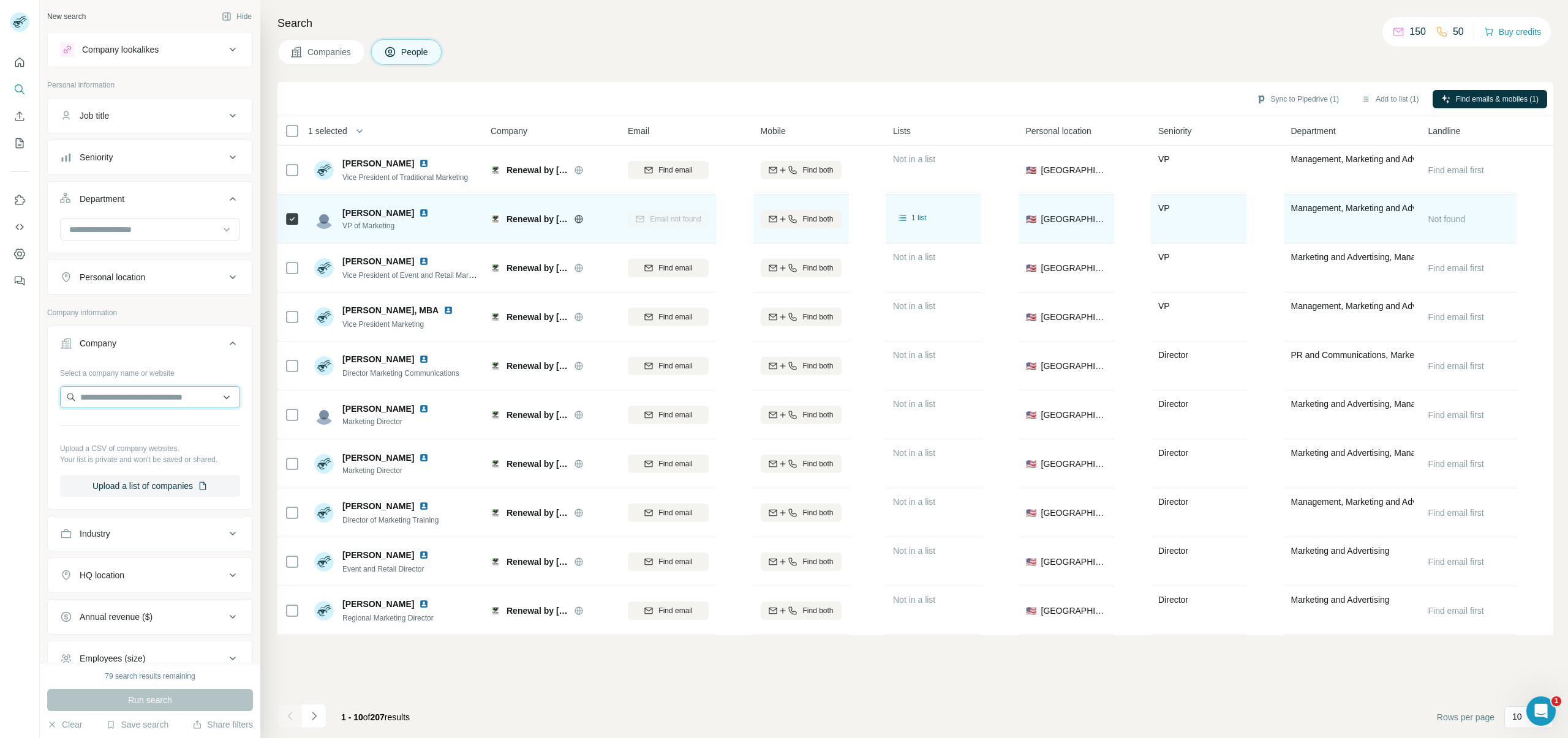
click at [109, 402] on input "text" at bounding box center [150, 397] width 180 height 22
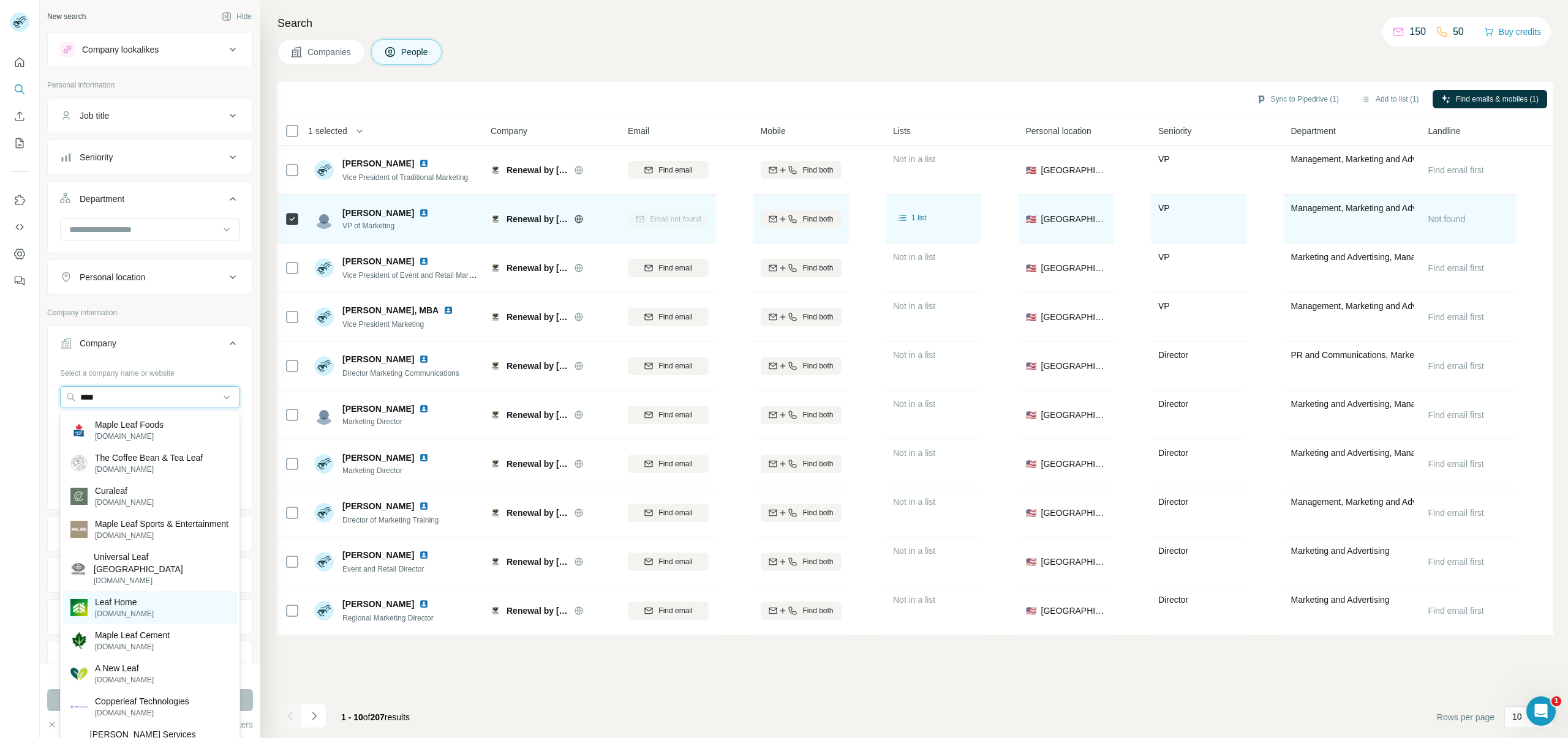
type input "****"
click at [145, 604] on div "Leaf Home [DOMAIN_NAME]" at bounding box center [150, 608] width 174 height 33
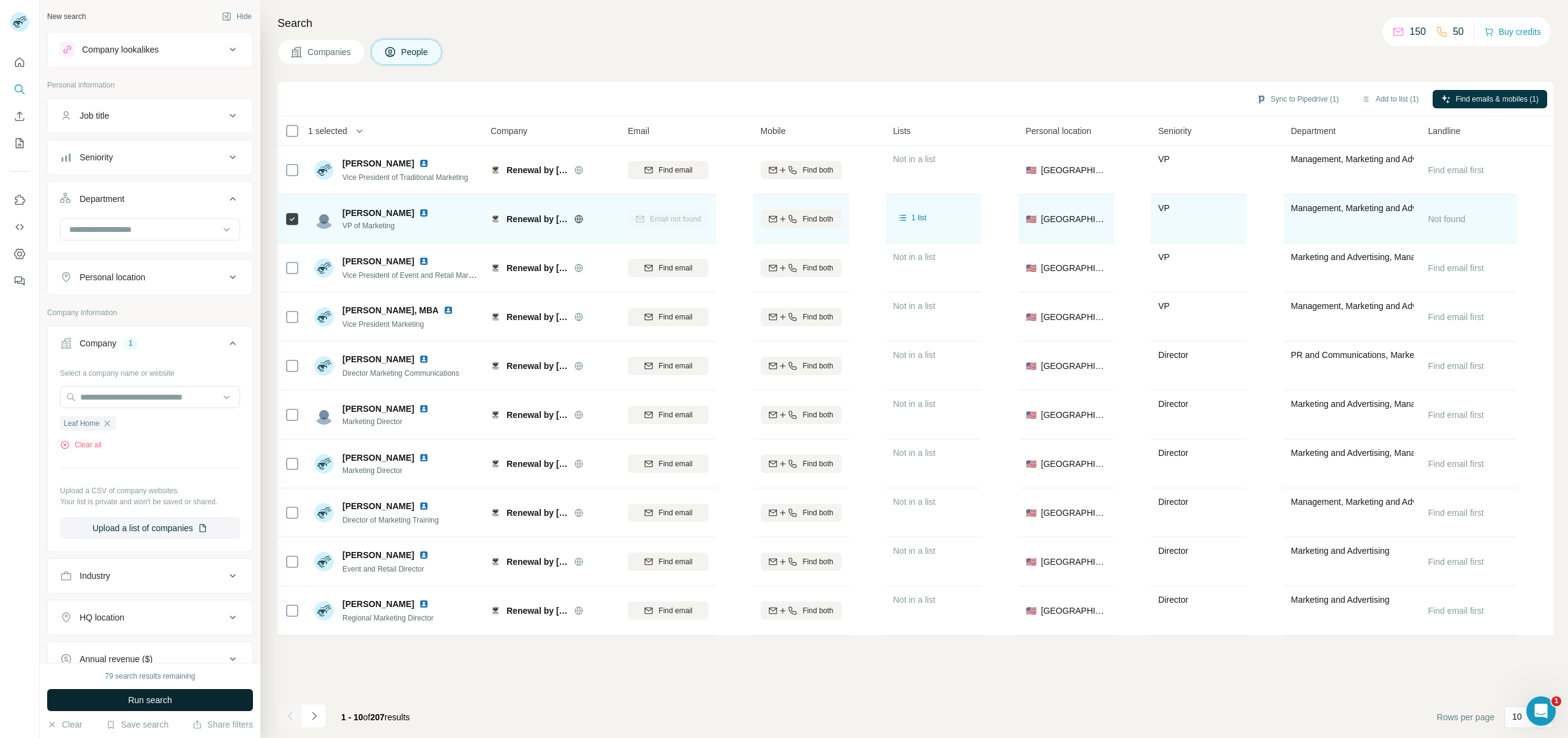
click at [130, 702] on span "Run search" at bounding box center [150, 700] width 44 height 13
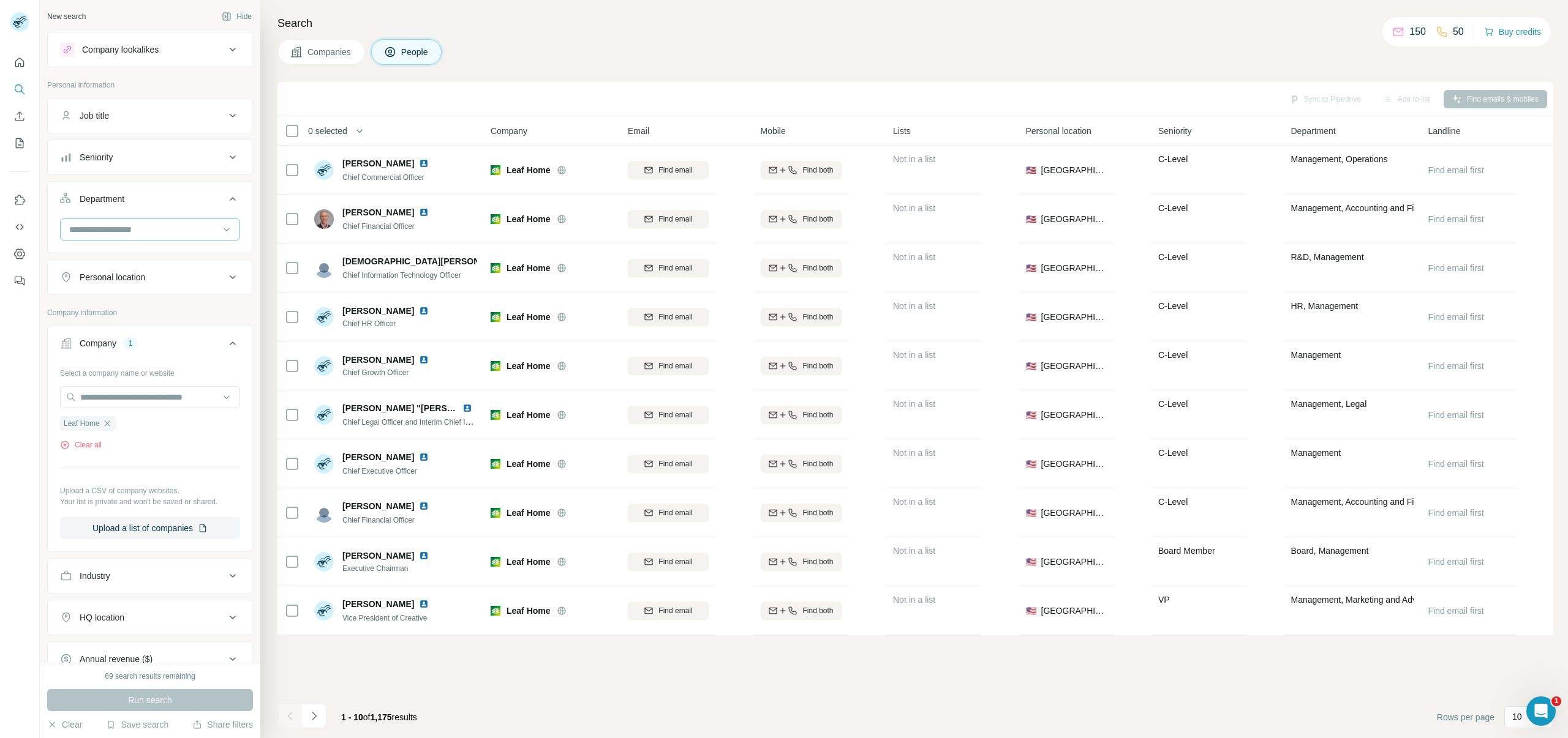
click at [132, 229] on input at bounding box center [144, 229] width 152 height 14
type input "*********"
click at [137, 256] on p "Marketing and Advertising" at bounding box center [120, 256] width 99 height 13
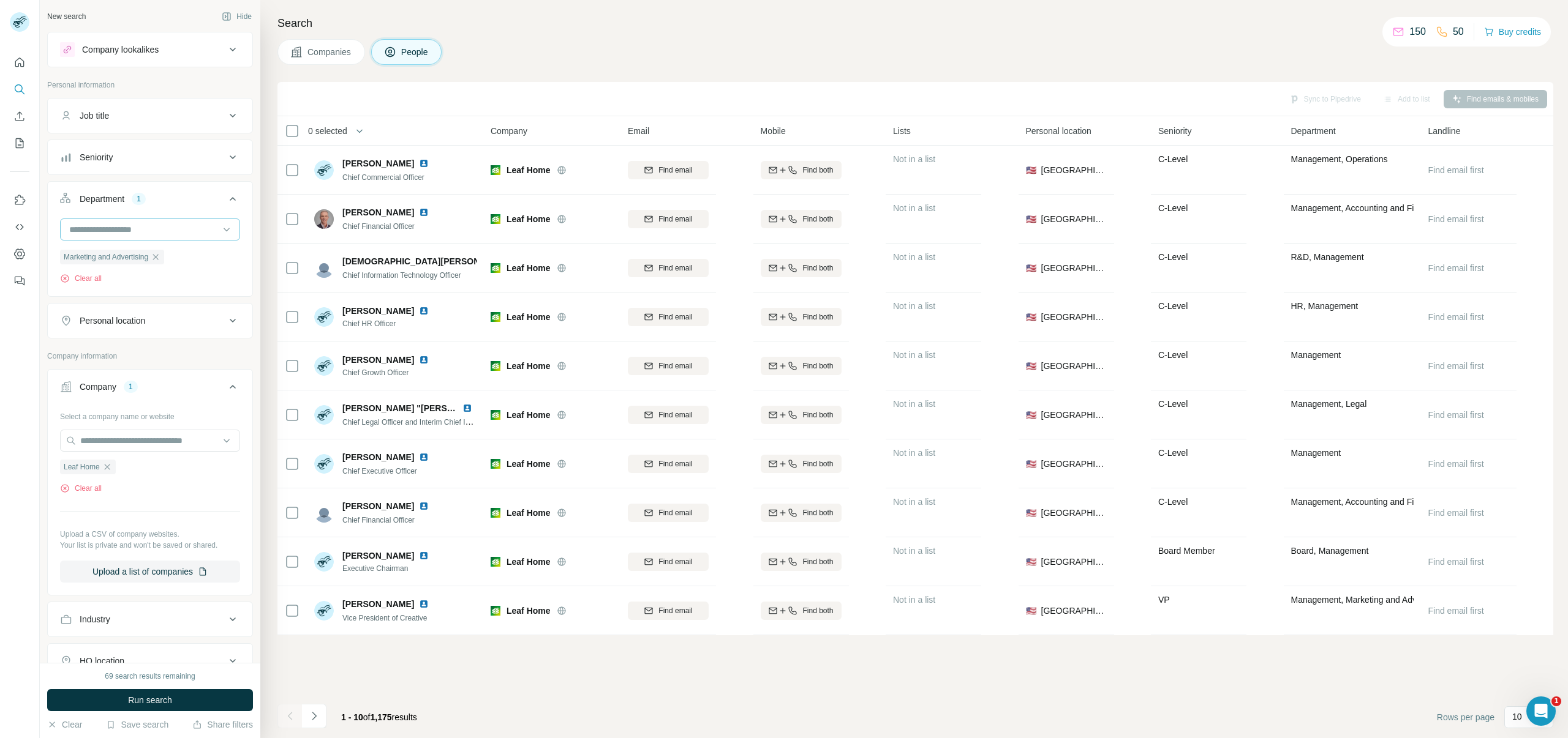
click at [147, 229] on input at bounding box center [144, 229] width 152 height 14
click at [248, 253] on div "Marketing and Advertising Clear all" at bounding box center [150, 256] width 205 height 76
click at [140, 234] on input at bounding box center [144, 229] width 152 height 14
type input "*****"
click at [132, 256] on div "Sales" at bounding box center [151, 256] width 159 height 13
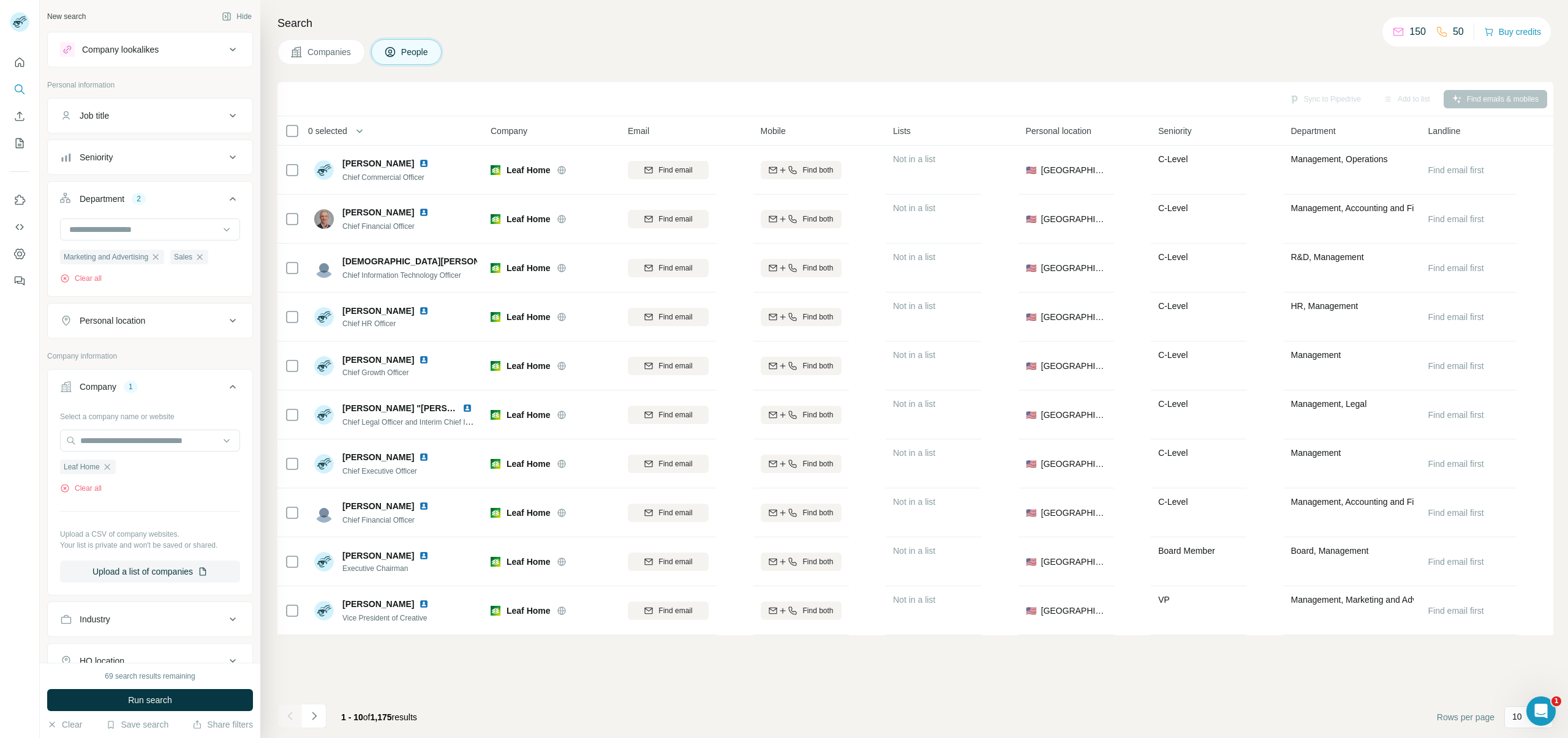
click at [142, 157] on div "Seniority" at bounding box center [143, 157] width 165 height 13
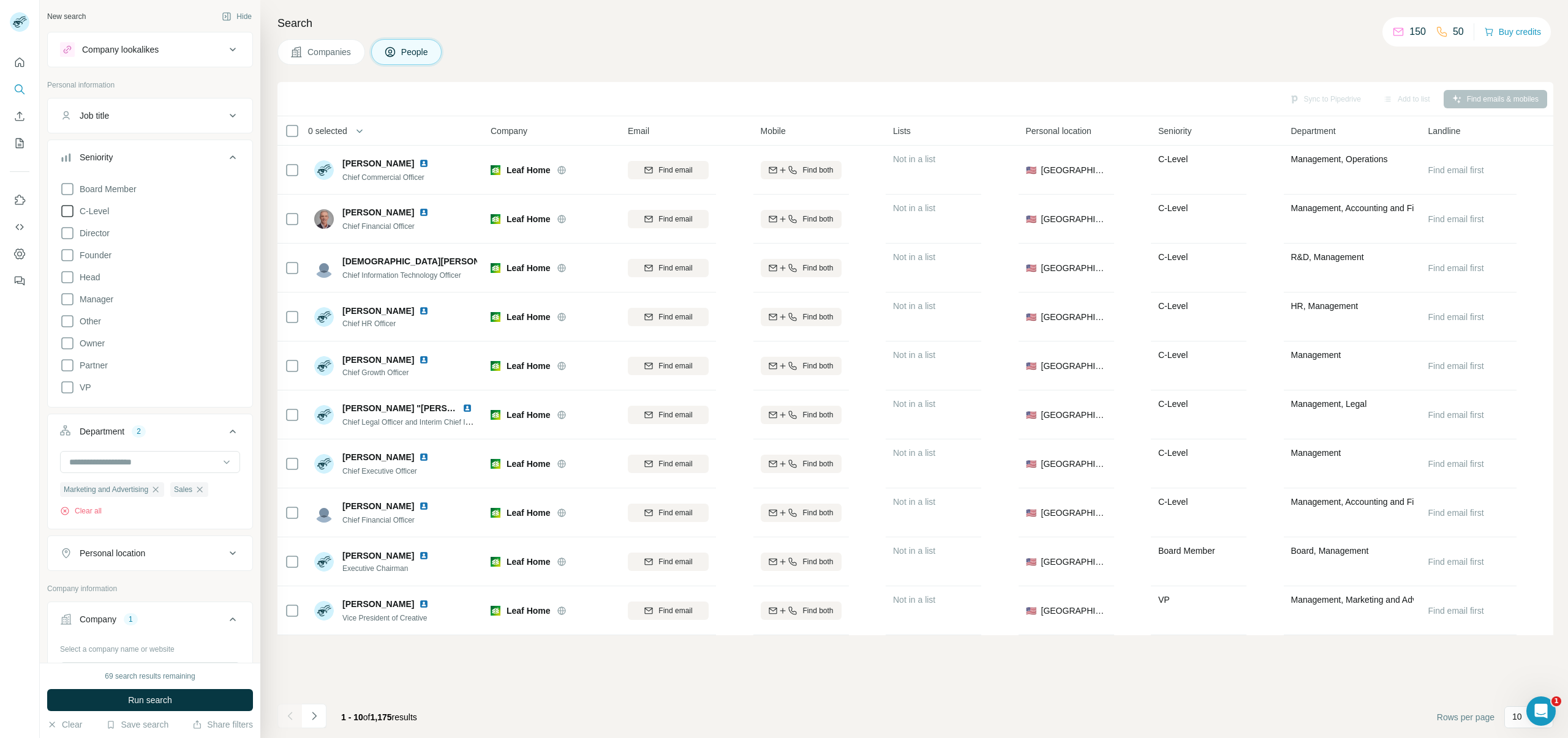
click at [71, 212] on icon at bounding box center [67, 211] width 15 height 15
click at [69, 210] on icon at bounding box center [67, 212] width 5 height 4
click at [69, 210] on icon at bounding box center [67, 211] width 15 height 15
click at [67, 237] on icon at bounding box center [67, 233] width 15 height 15
click at [66, 300] on icon at bounding box center [67, 299] width 15 height 15
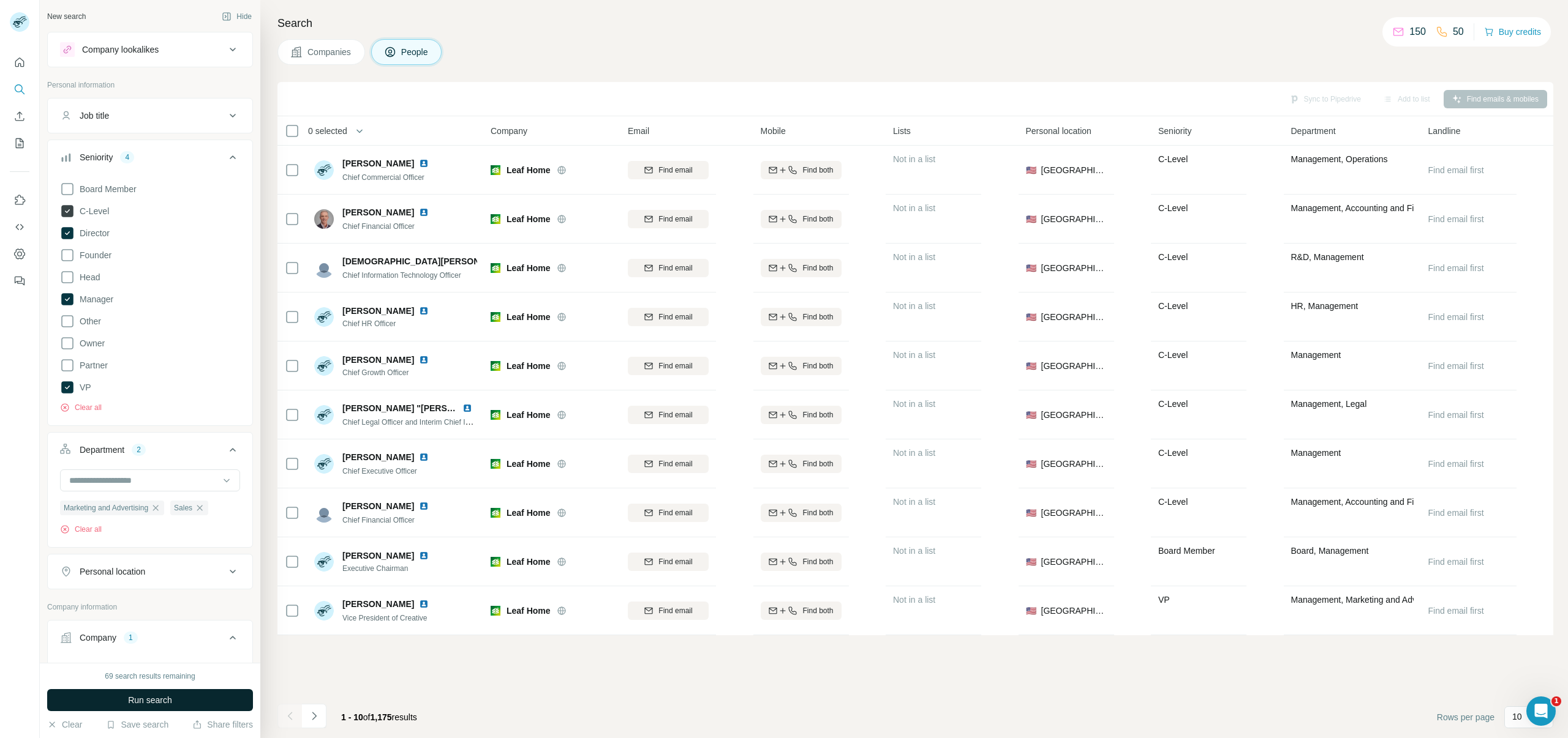
click at [133, 698] on span "Run search" at bounding box center [150, 700] width 44 height 13
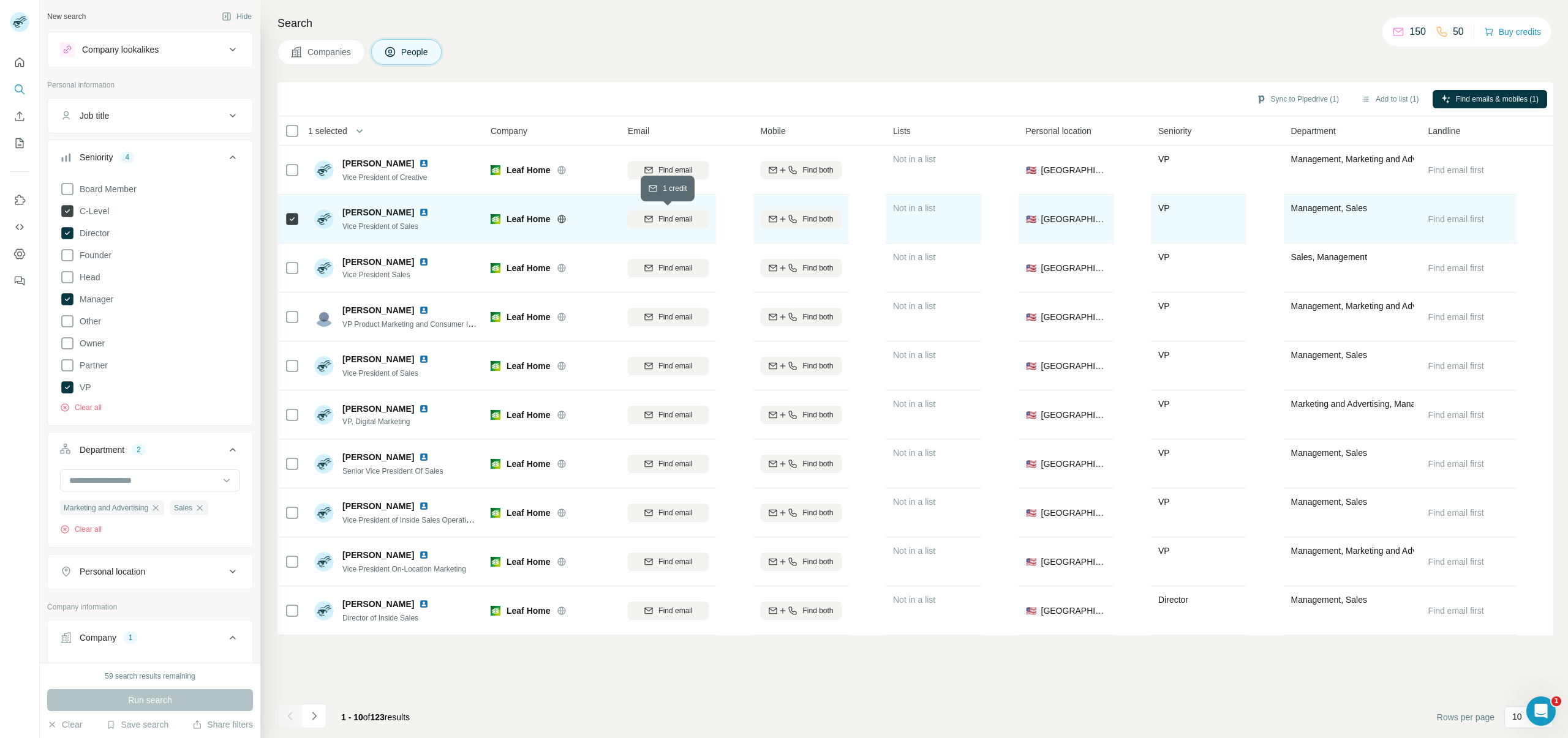
click at [653, 217] on div "Find email" at bounding box center [667, 218] width 81 height 11
click at [62, 386] on icon at bounding box center [67, 387] width 13 height 13
click at [166, 698] on span "Run search" at bounding box center [150, 700] width 44 height 13
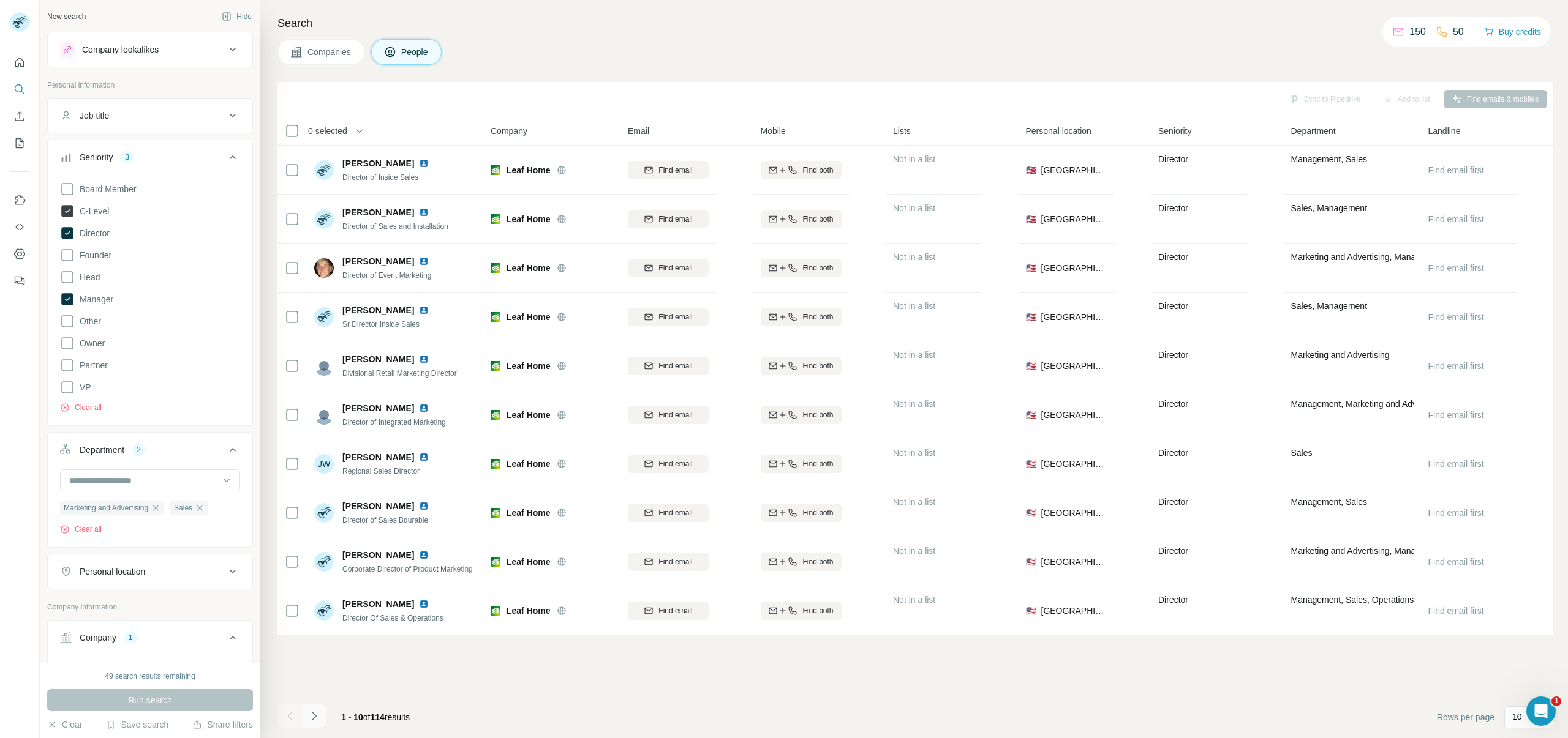
click at [313, 707] on button "Navigate to next page" at bounding box center [314, 716] width 24 height 24
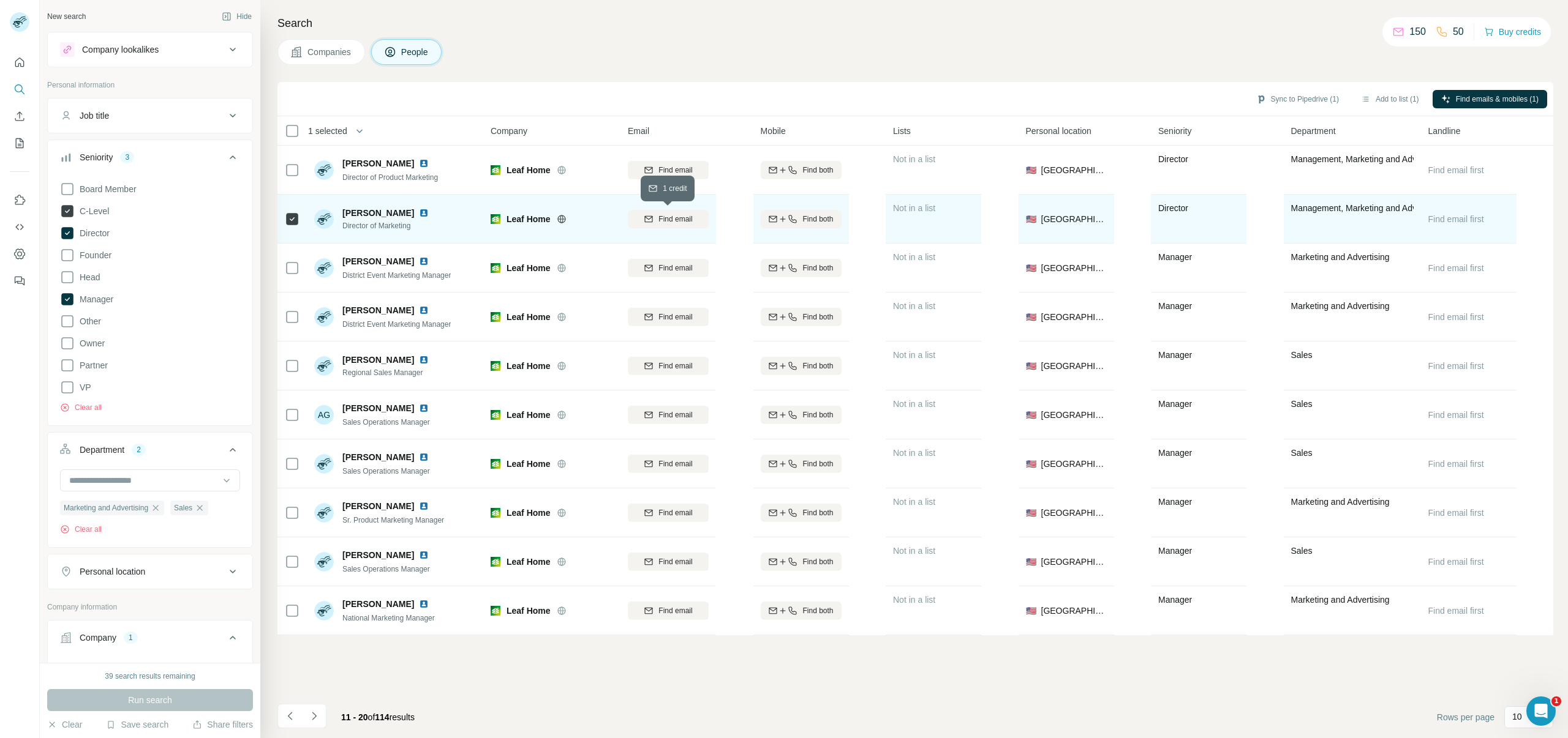
click at [654, 226] on button "Find email" at bounding box center [667, 218] width 81 height 18
click at [1304, 102] on button "Sync to Pipedrive (1)" at bounding box center [1297, 99] width 100 height 18
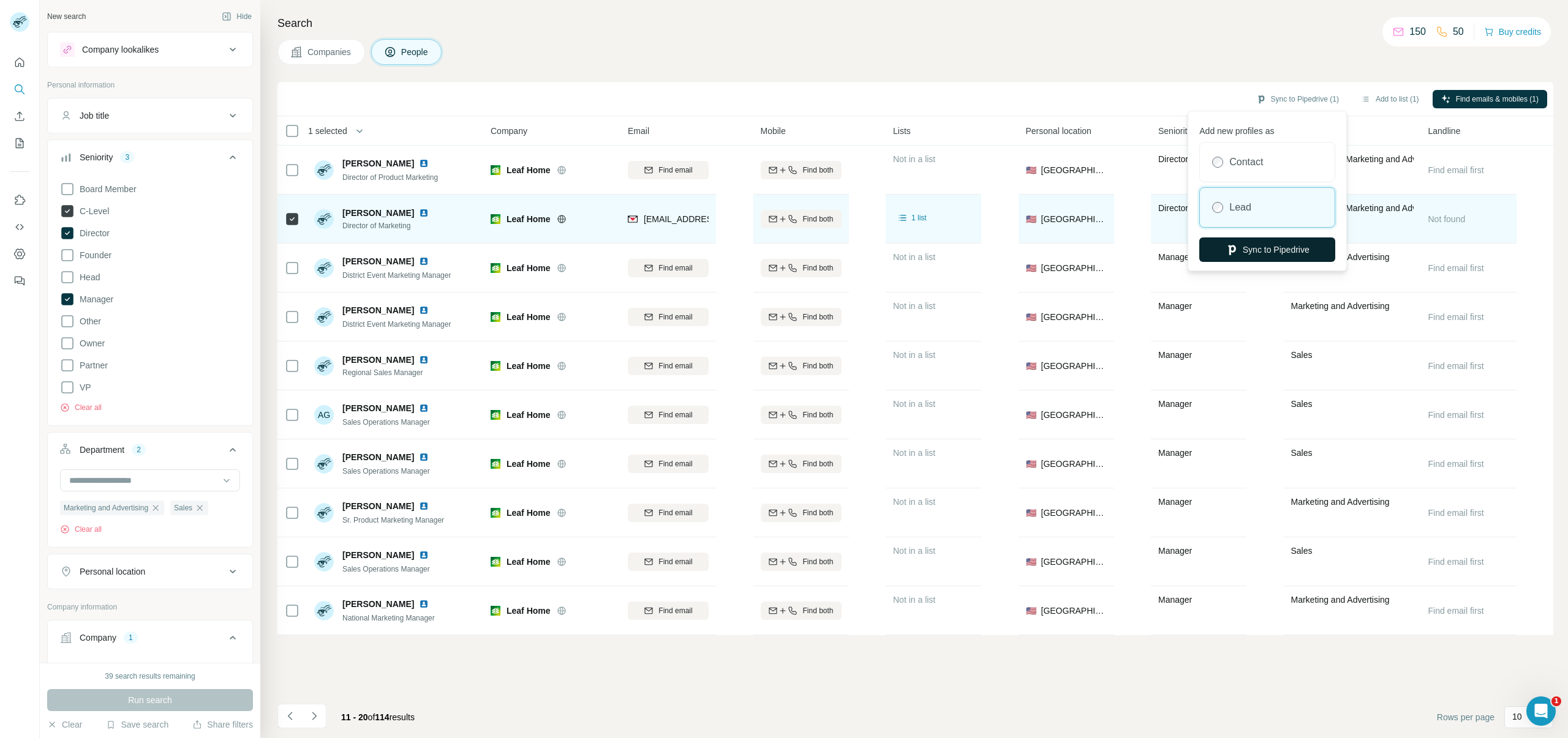
click at [1238, 252] on button "Sync to Pipedrive" at bounding box center [1267, 250] width 136 height 24
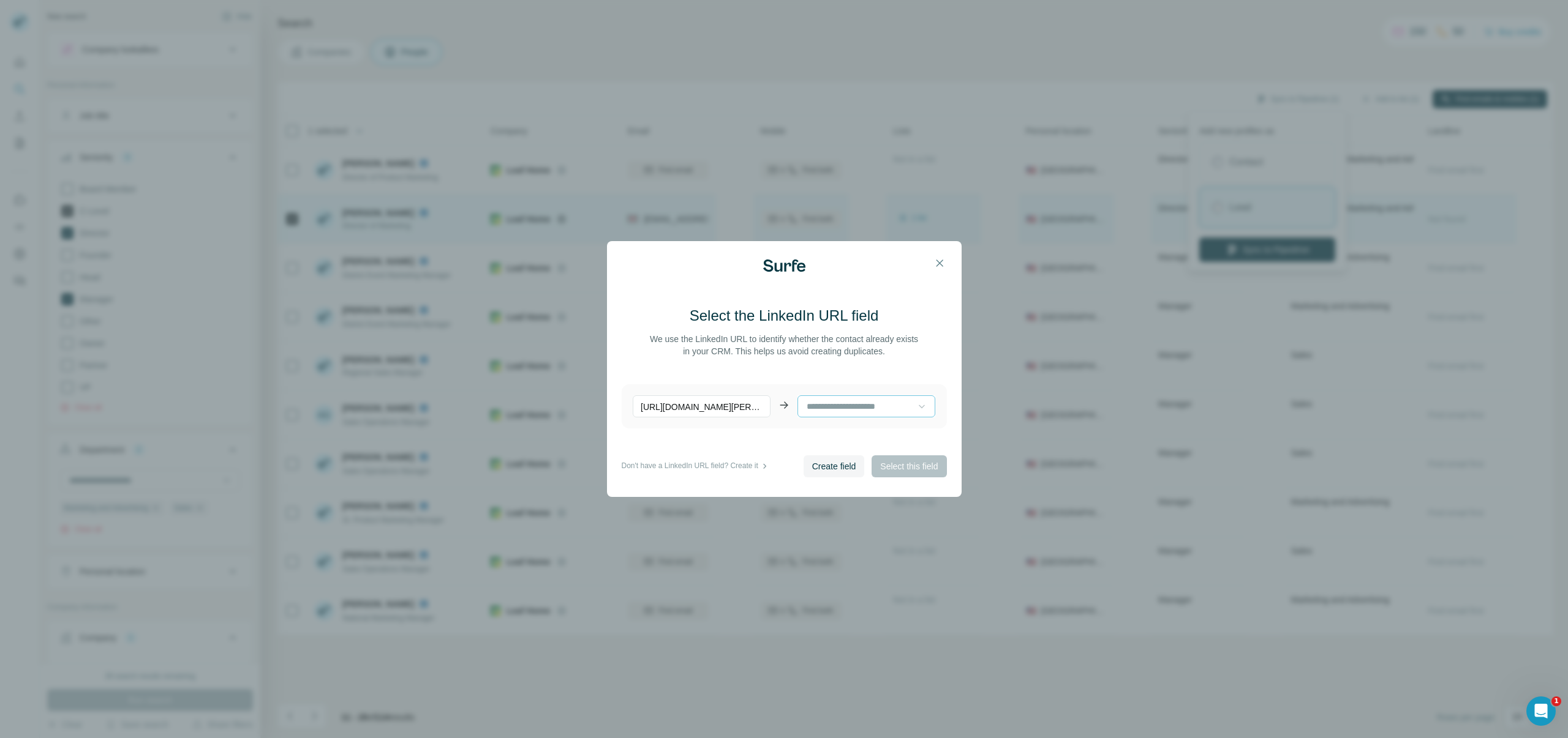
click at [921, 407] on icon at bounding box center [922, 407] width 6 height 4
click at [888, 365] on main "Select the LinkedIn URL field We use the LinkedIn URL to identify whether the c…" at bounding box center [784, 381] width 325 height 150
click at [743, 400] on p "[URL][DOMAIN_NAME][PERSON_NAME]" at bounding box center [701, 406] width 138 height 22
click at [786, 414] on div at bounding box center [784, 408] width 13 height 18
click at [885, 470] on div "Create field Select this field" at bounding box center [875, 466] width 144 height 22
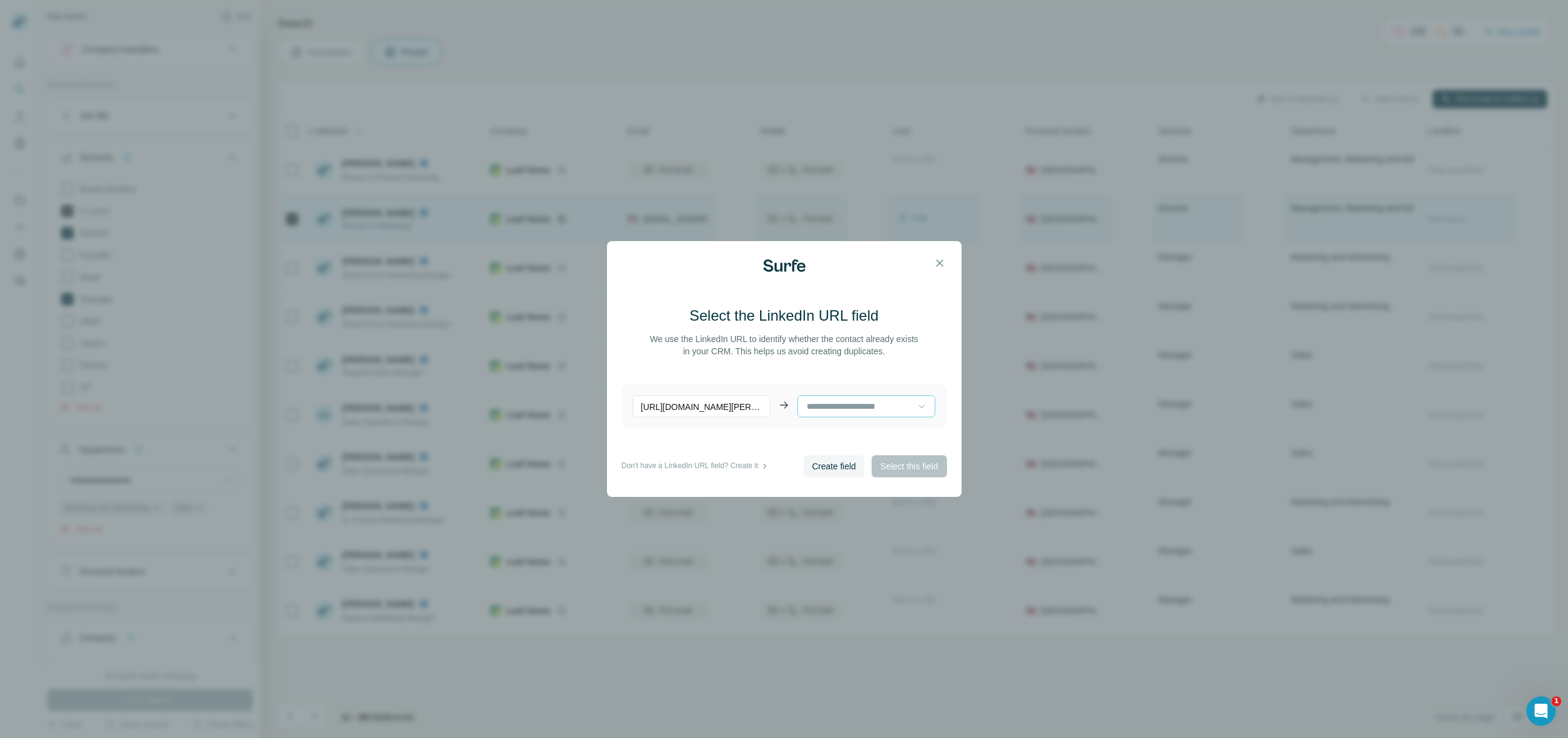
click at [884, 406] on input at bounding box center [861, 407] width 112 height 14
click at [894, 372] on main "Select the LinkedIn URL field We use the LinkedIn URL to identify whether the c…" at bounding box center [784, 381] width 325 height 150
click at [832, 465] on span "Create field" at bounding box center [834, 466] width 44 height 13
click at [866, 403] on p "LinkedIn URL (Surfe)" at bounding box center [845, 406] width 81 height 13
click at [755, 433] on main "Select the LinkedIn URL field We use the LinkedIn URL to identify whether the c…" at bounding box center [784, 381] width 325 height 150
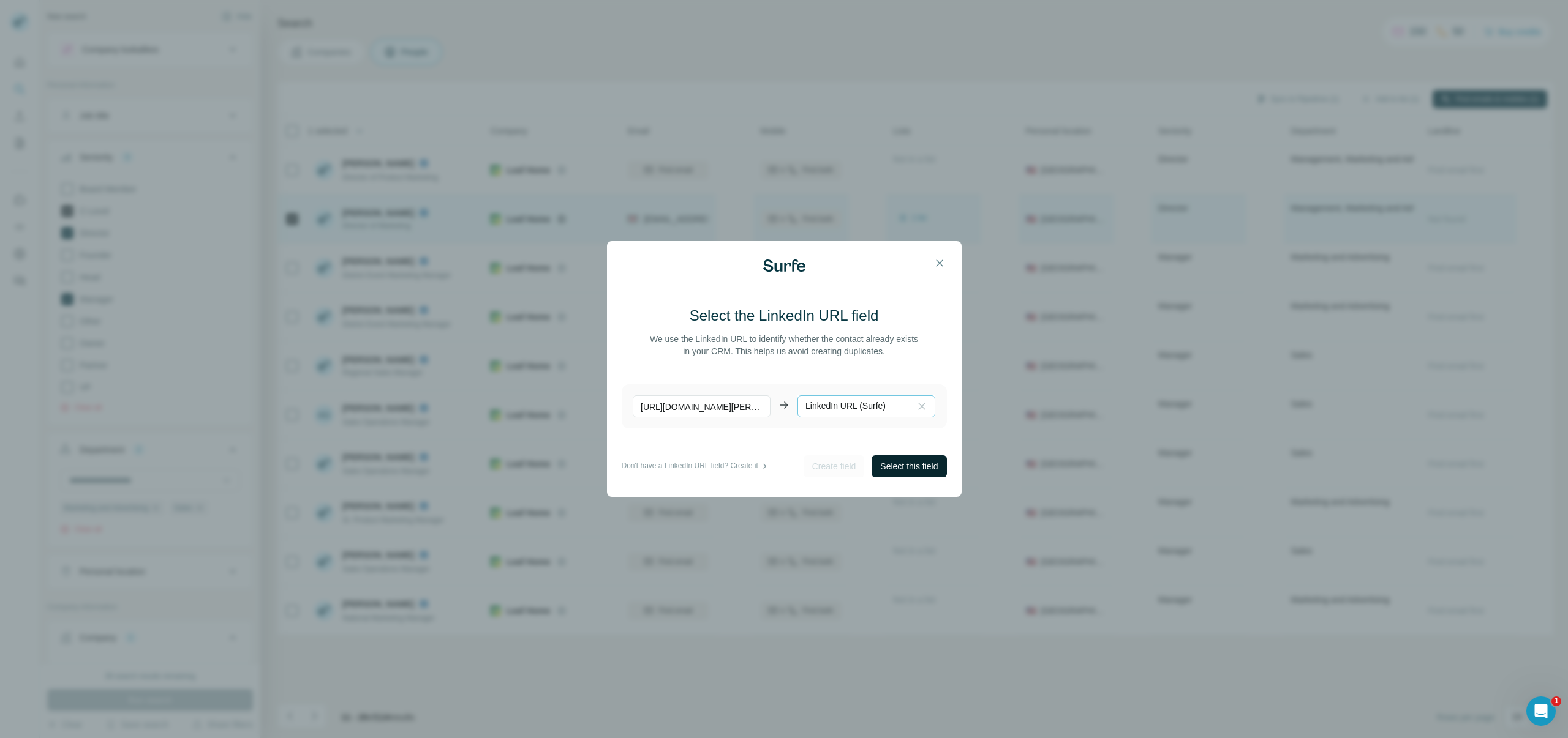
click at [888, 468] on span "Select this field" at bounding box center [908, 466] width 57 height 13
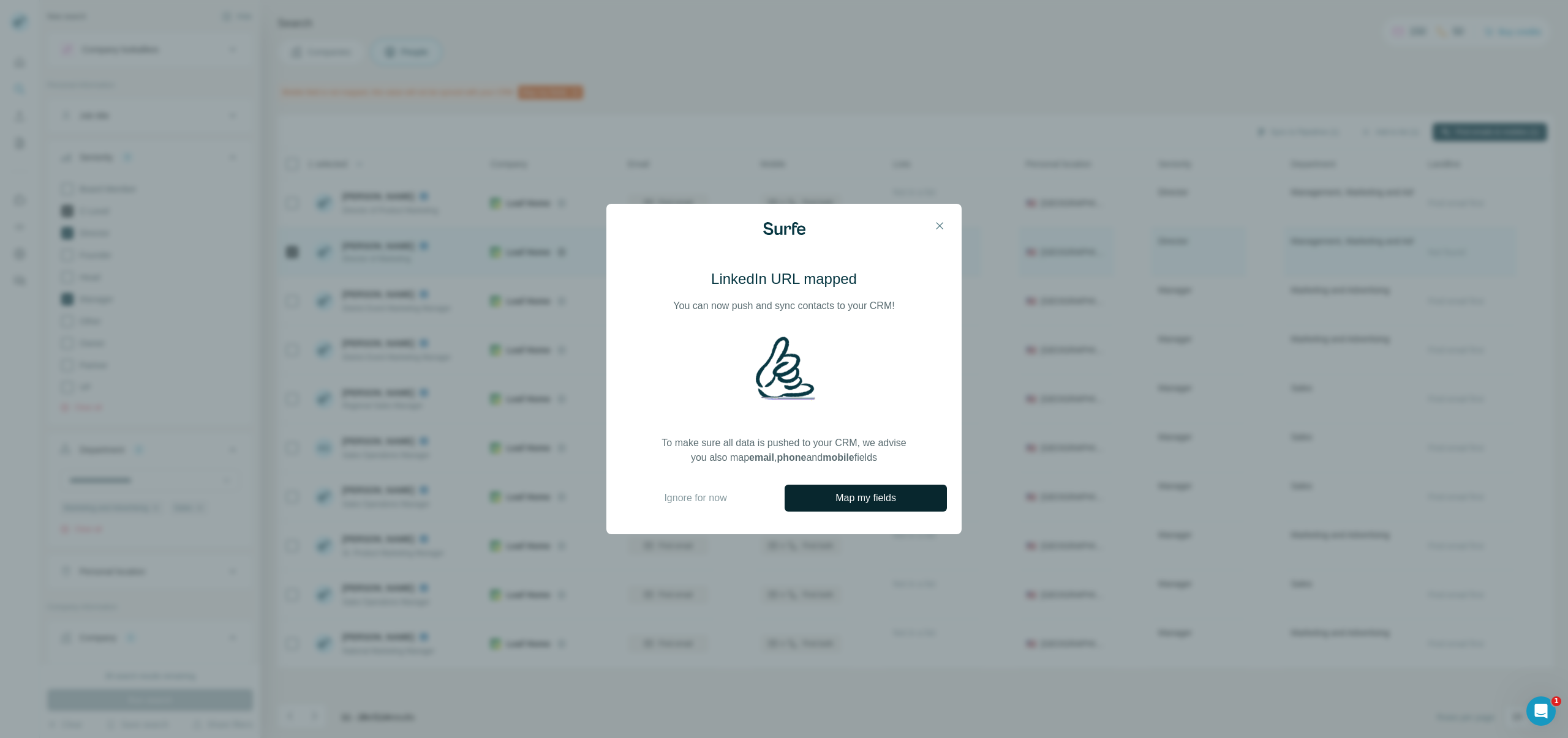
click at [877, 499] on span "Map my fields" at bounding box center [866, 498] width 60 height 15
click at [678, 498] on span "Ignore for now" at bounding box center [695, 498] width 62 height 15
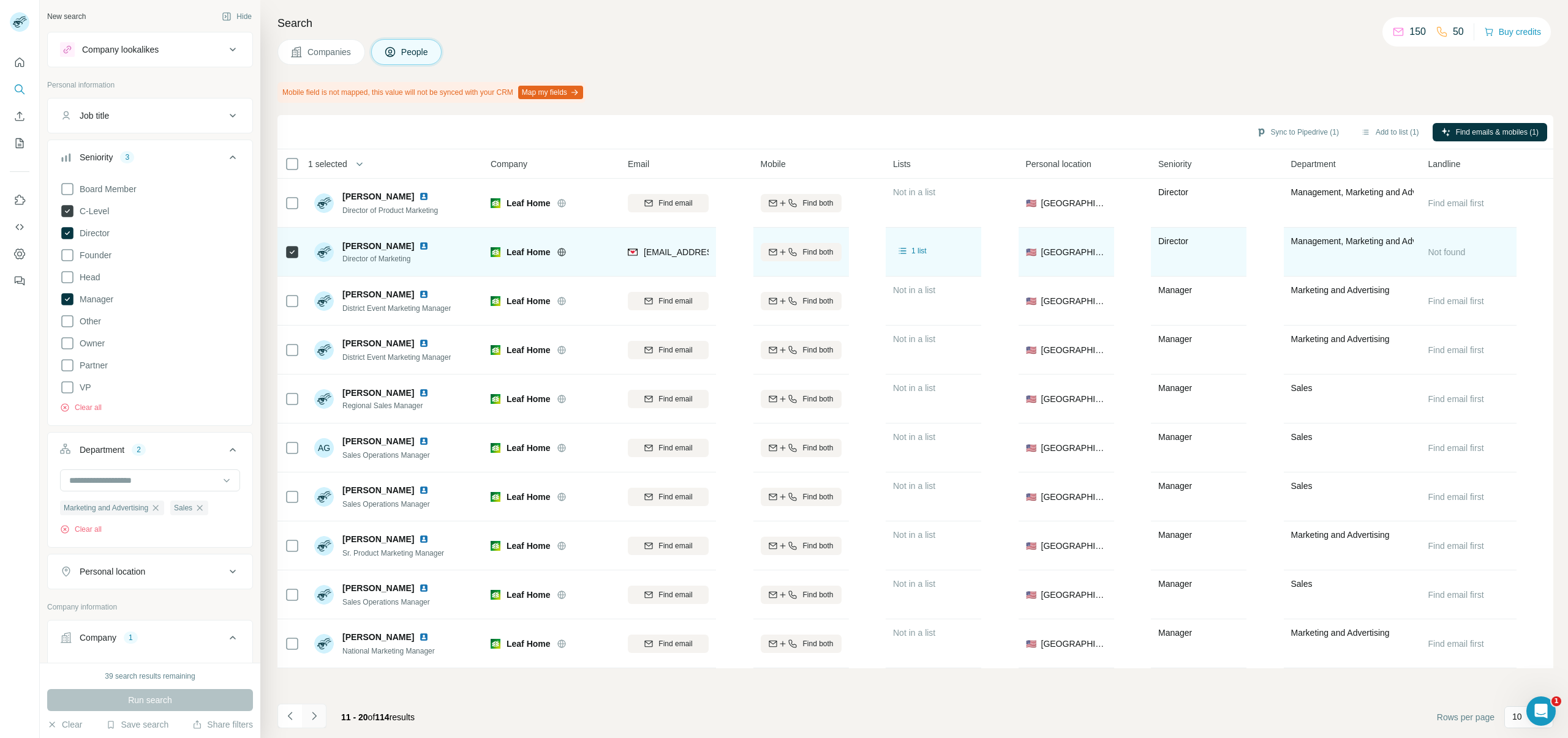
click at [314, 714] on icon "Navigate to next page" at bounding box center [314, 716] width 13 height 13
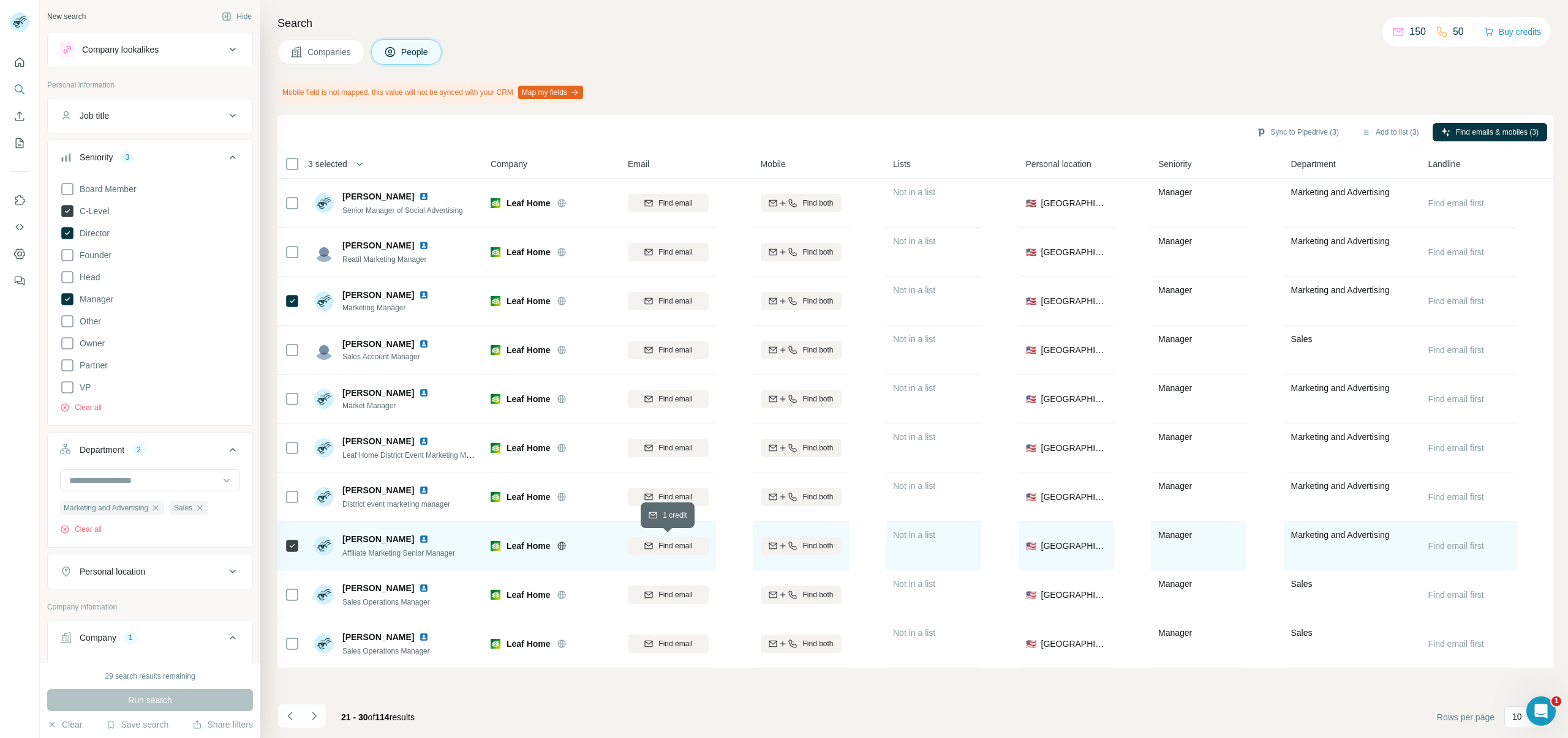
click at [674, 550] on span "Find email" at bounding box center [675, 546] width 34 height 11
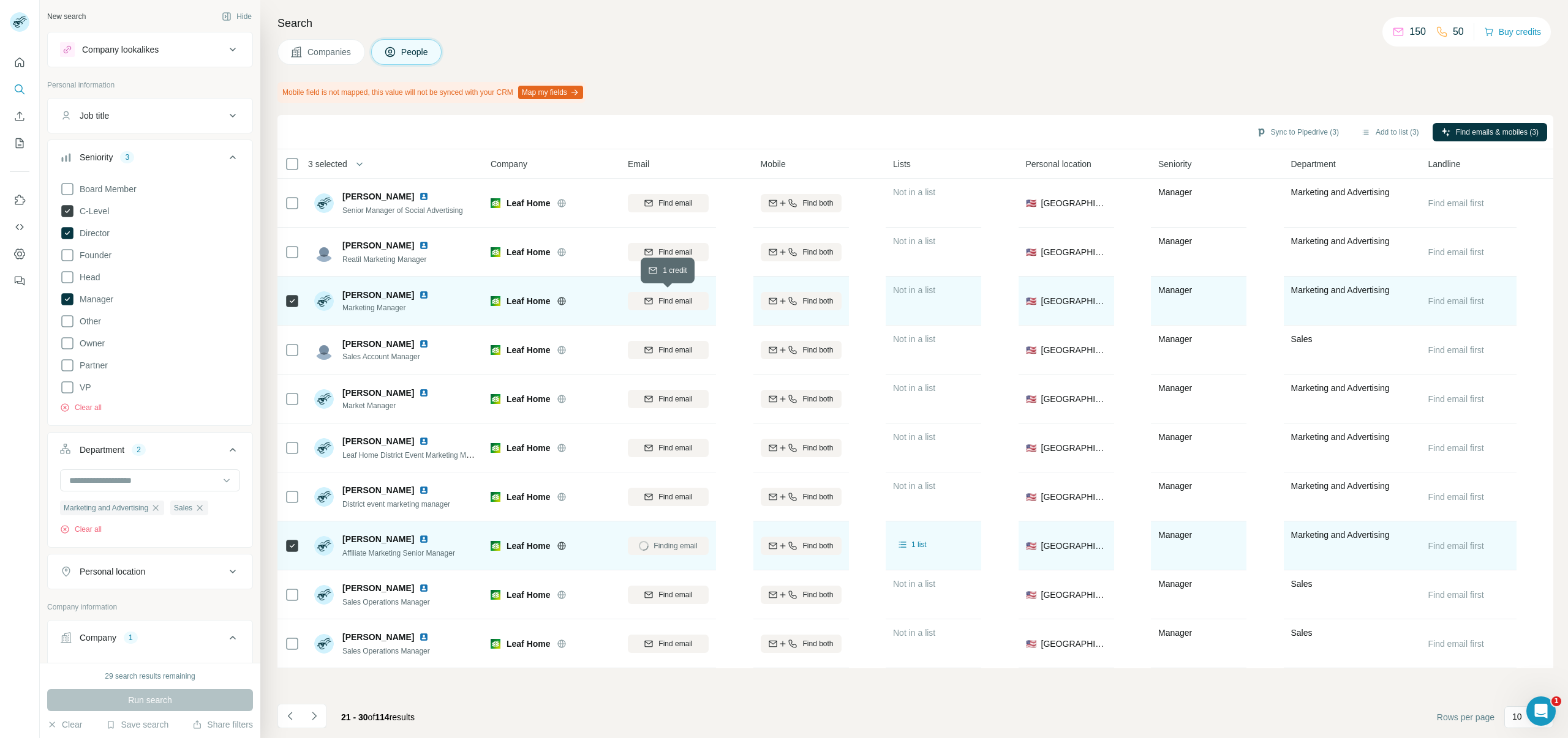
click at [665, 306] on span "Find email" at bounding box center [675, 301] width 34 height 11
click at [1304, 132] on button "Sync to Pipedrive (3)" at bounding box center [1297, 132] width 100 height 18
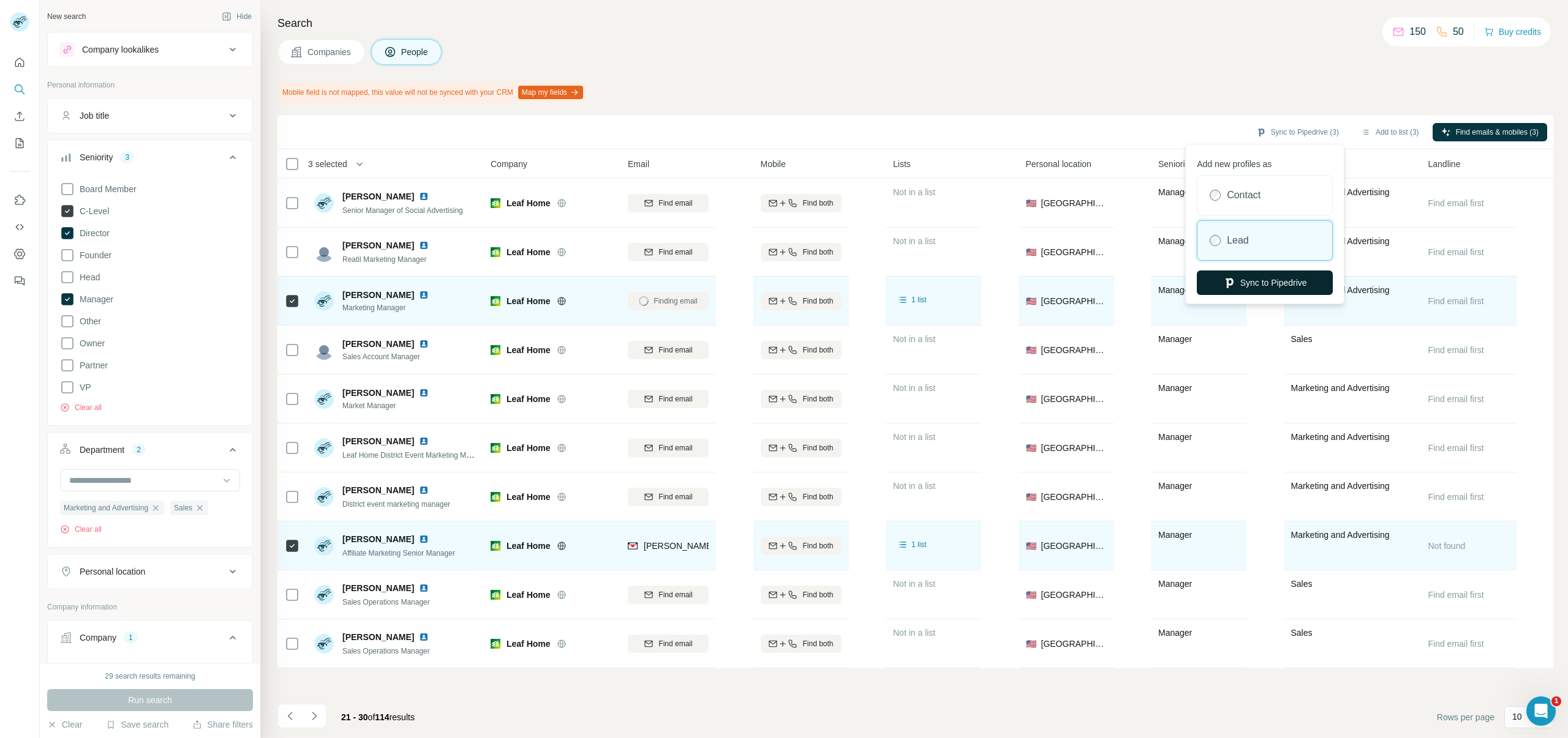
click at [1236, 285] on button "Sync to Pipedrive" at bounding box center [1265, 283] width 136 height 24
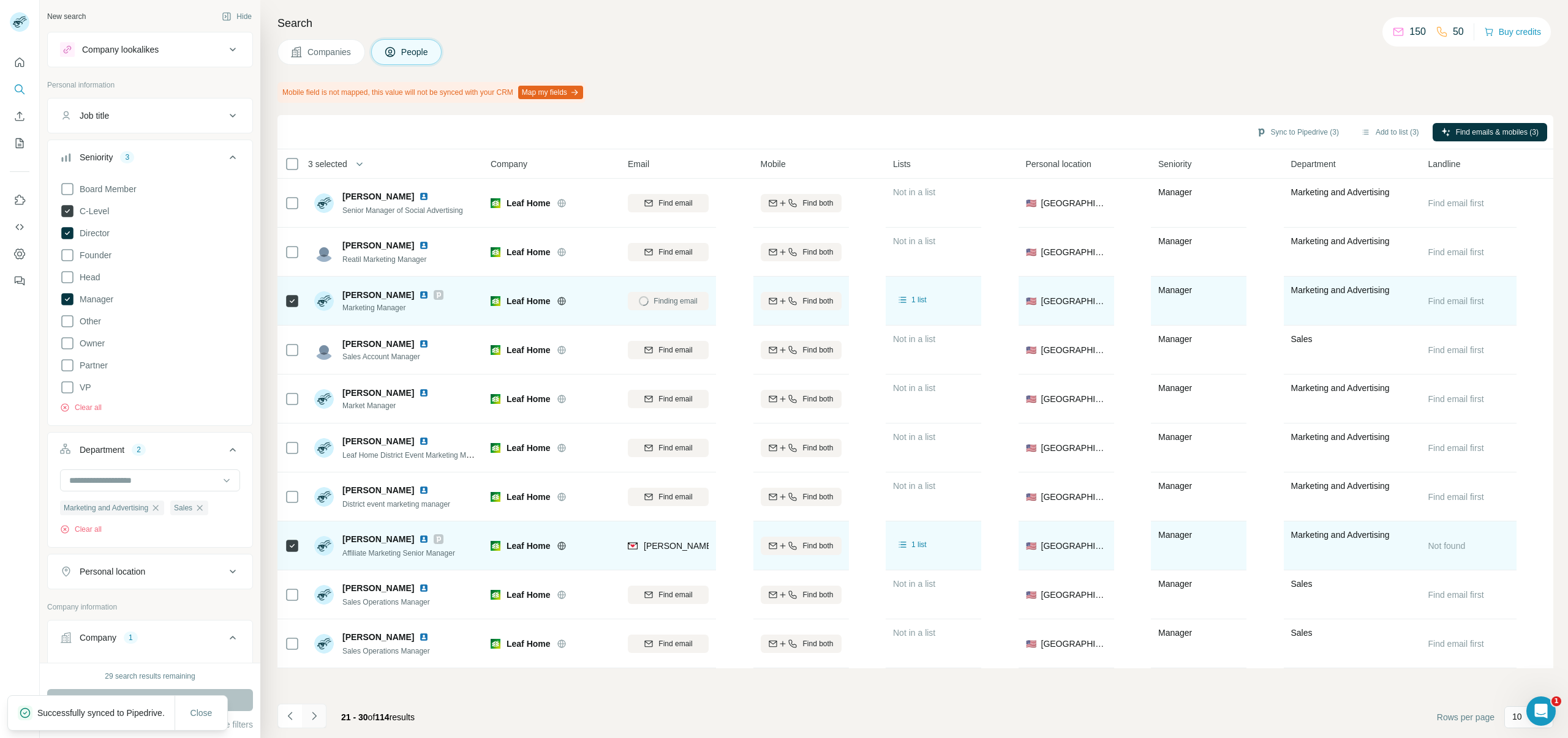
click at [313, 714] on icon "Navigate to next page" at bounding box center [314, 716] width 4 height 8
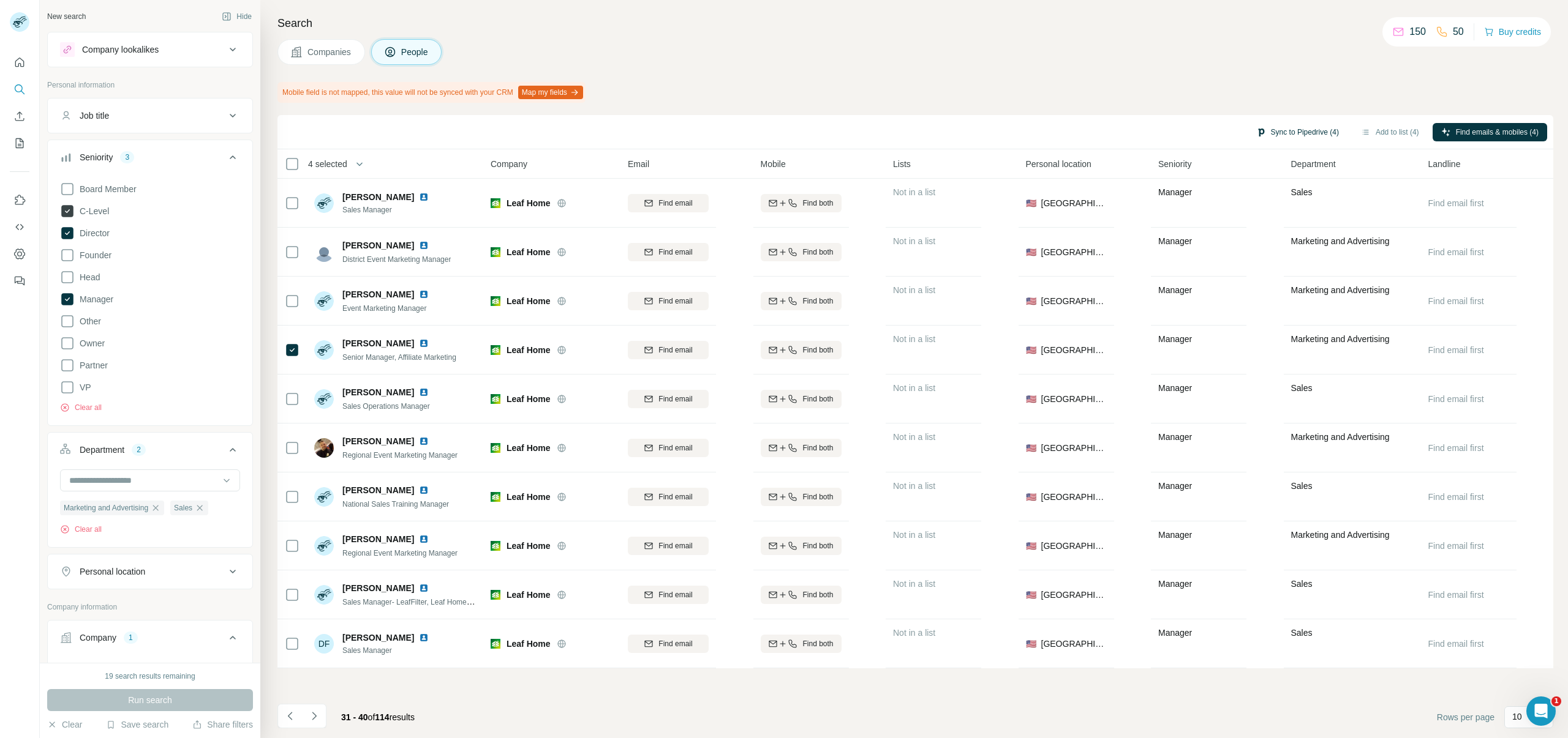
click at [1283, 140] on button "Sync to Pipedrive (4)" at bounding box center [1297, 132] width 100 height 18
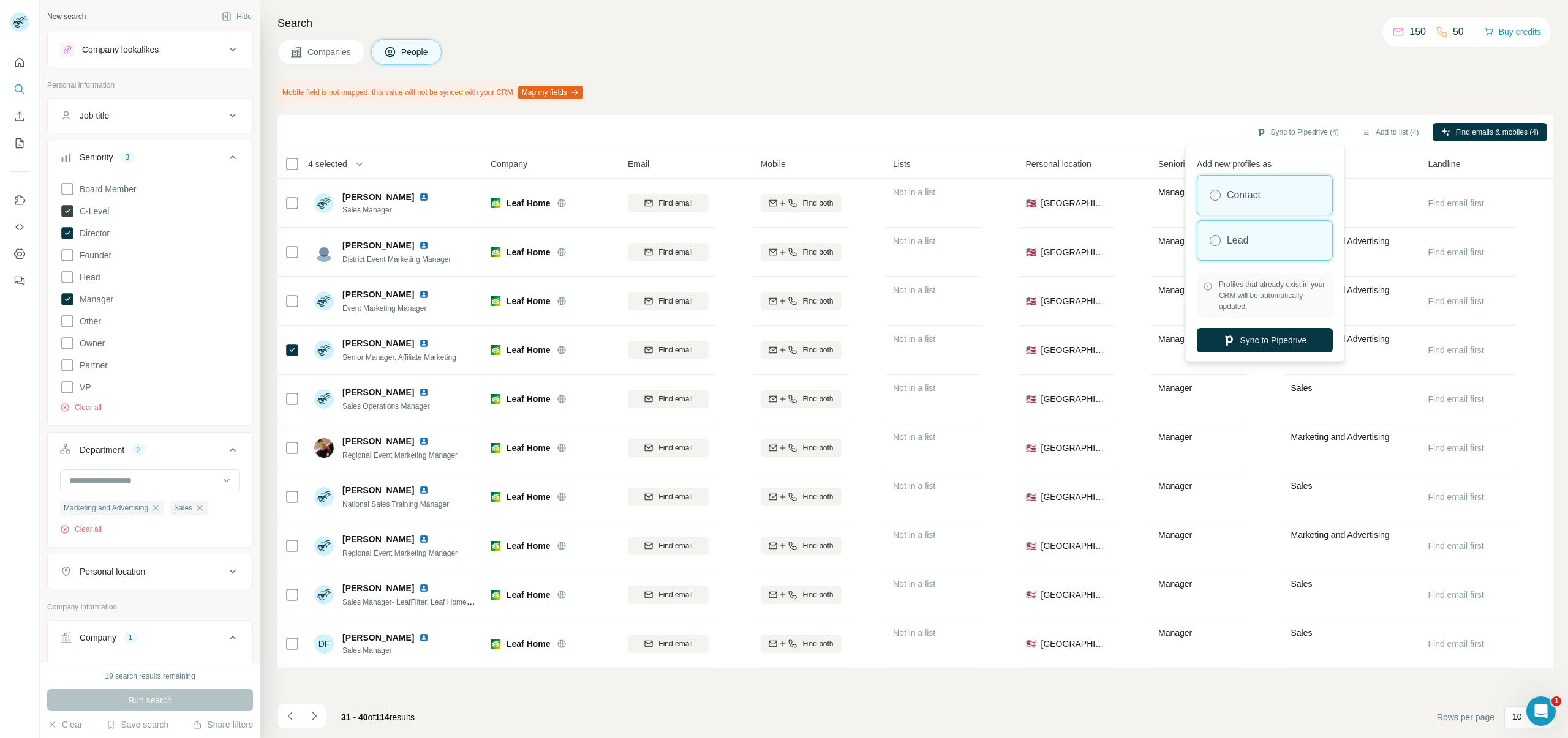
click at [1247, 235] on label "Lead" at bounding box center [1238, 240] width 22 height 15
click at [1240, 339] on button "Sync to Pipedrive" at bounding box center [1265, 340] width 136 height 24
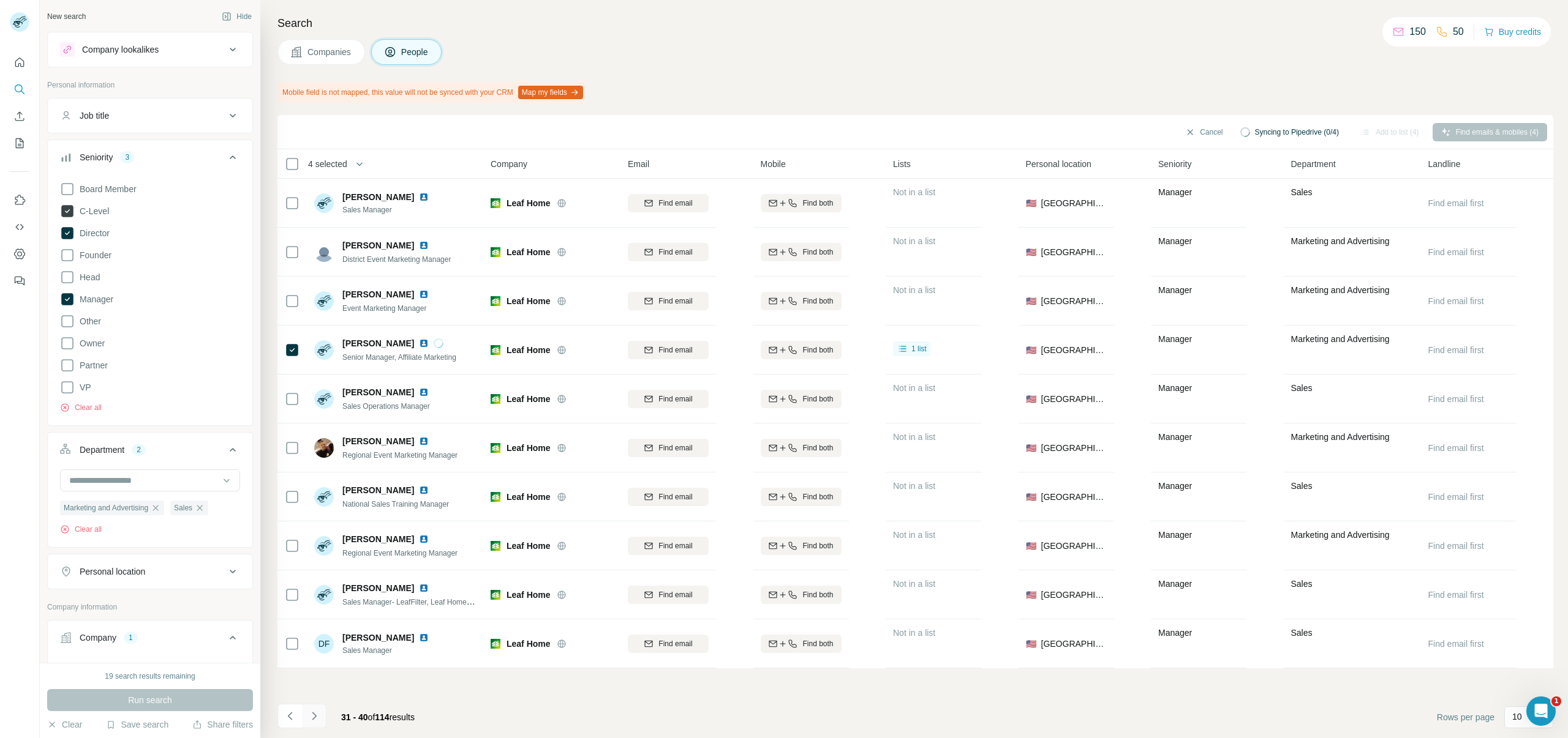
click at [318, 713] on icon "Navigate to next page" at bounding box center [314, 716] width 13 height 13
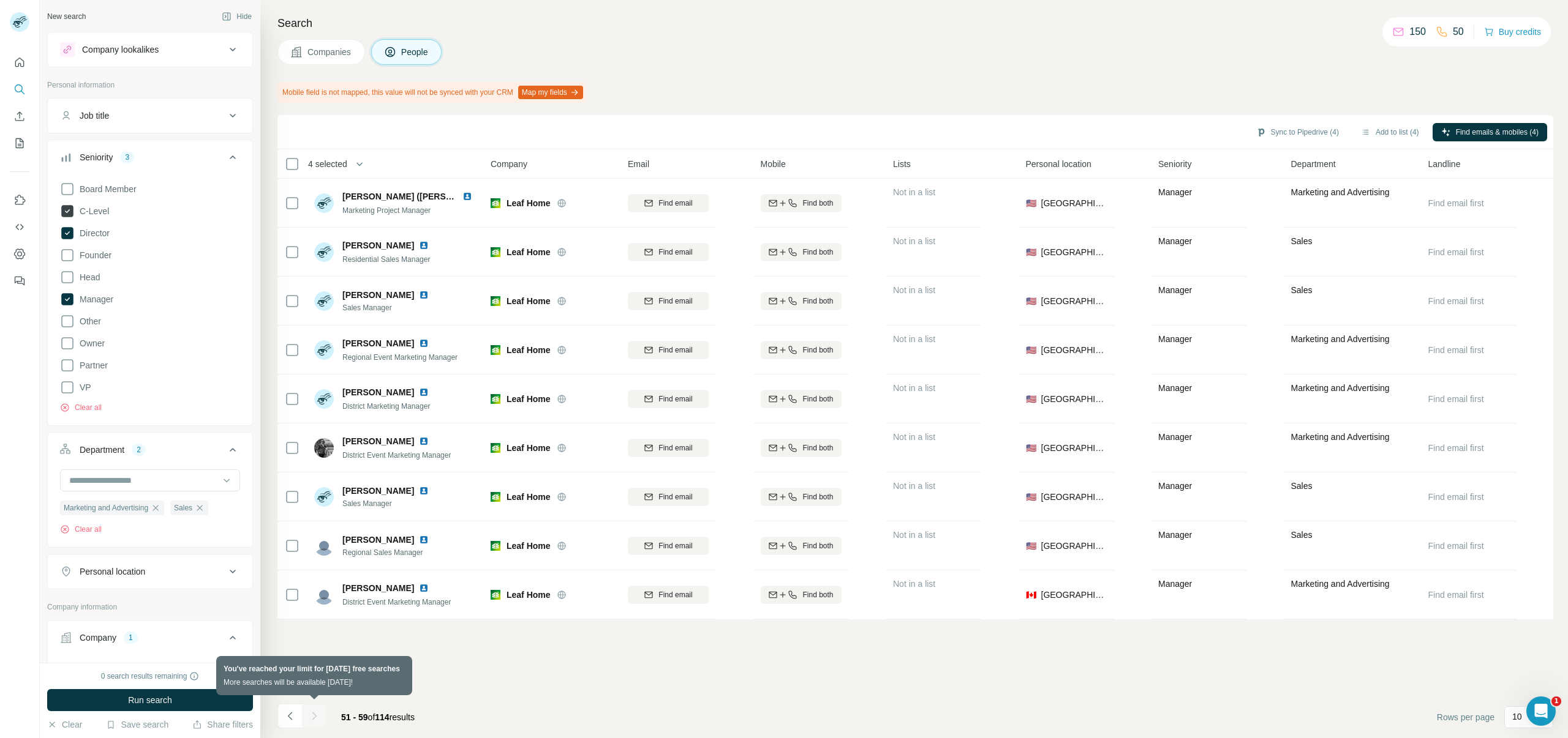
click at [313, 714] on div at bounding box center [314, 716] width 24 height 24
click at [313, 715] on div at bounding box center [314, 716] width 24 height 24
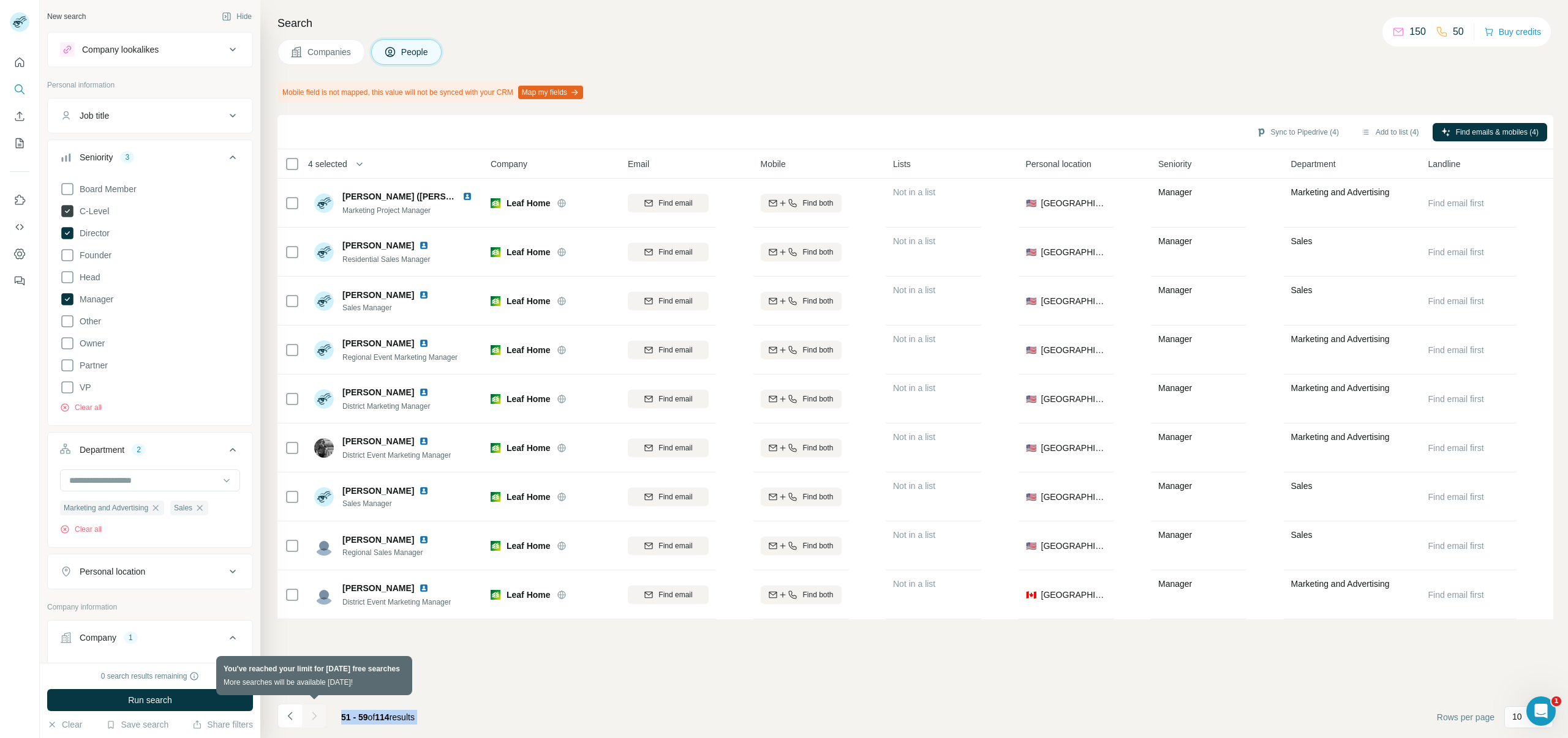
click at [313, 715] on div at bounding box center [314, 716] width 24 height 24
click at [314, 716] on div at bounding box center [314, 716] width 24 height 24
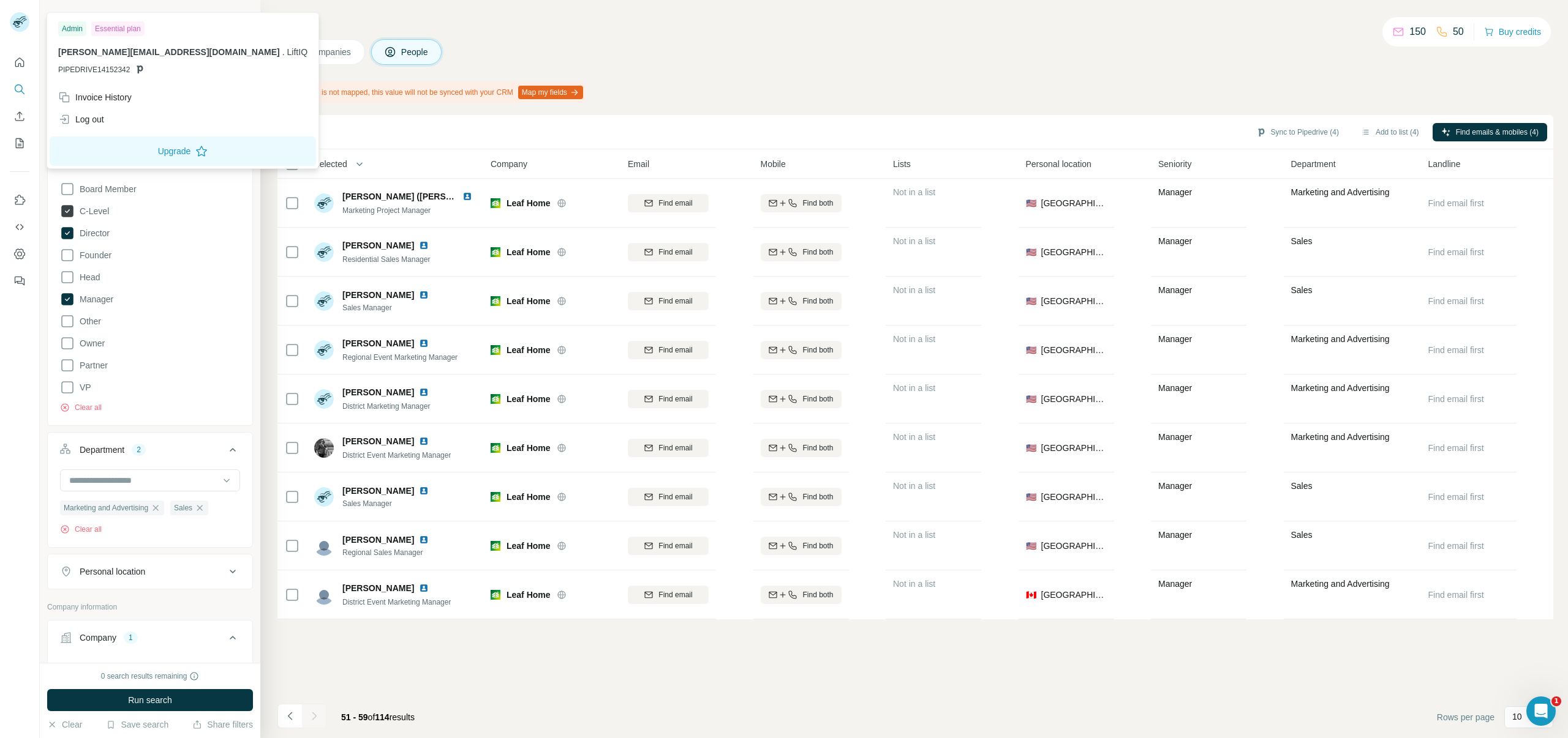
click at [29, 25] on div at bounding box center [21, 24] width 36 height 41
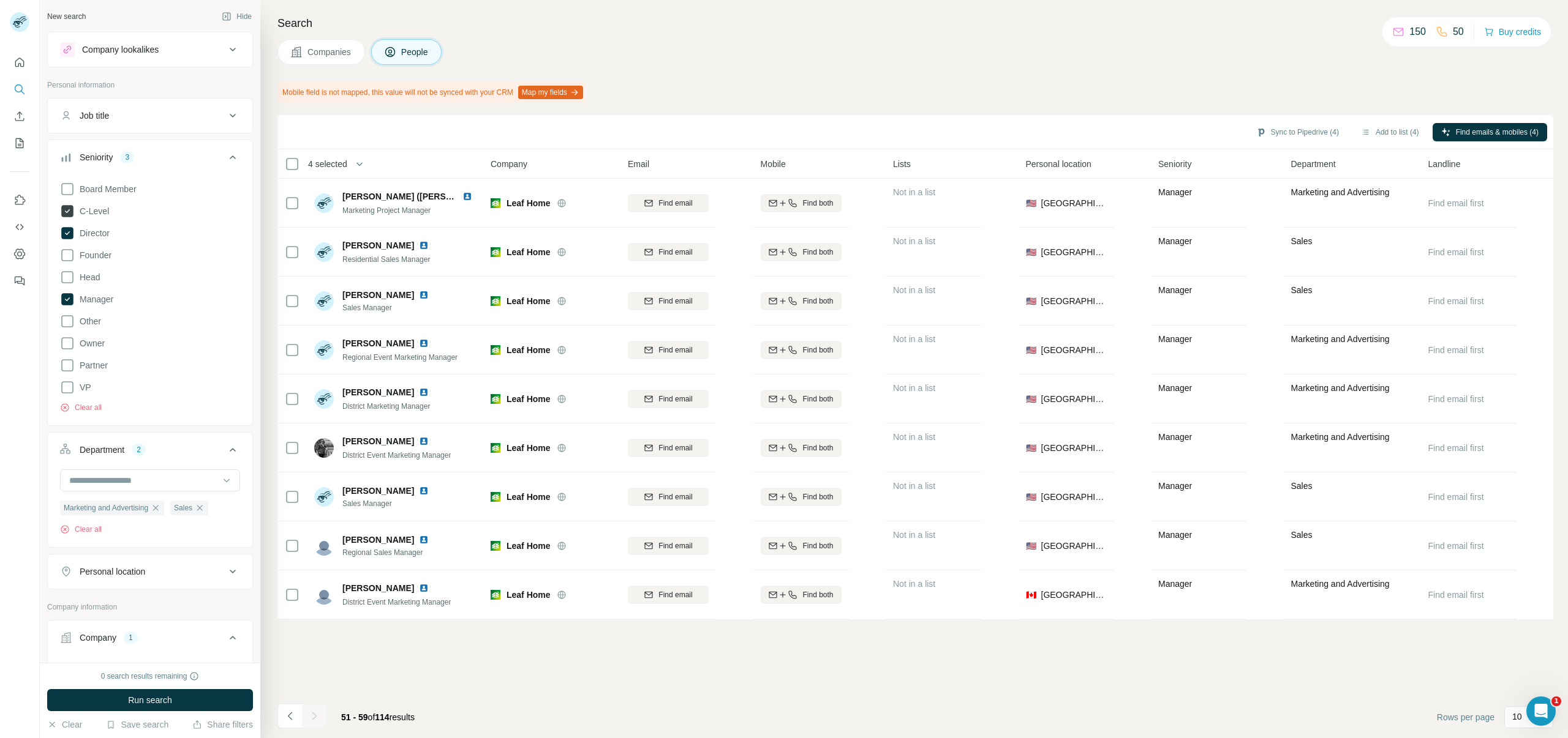
click at [29, 25] on div at bounding box center [21, 24] width 36 height 41
click at [22, 20] on rect at bounding box center [19, 22] width 19 height 19
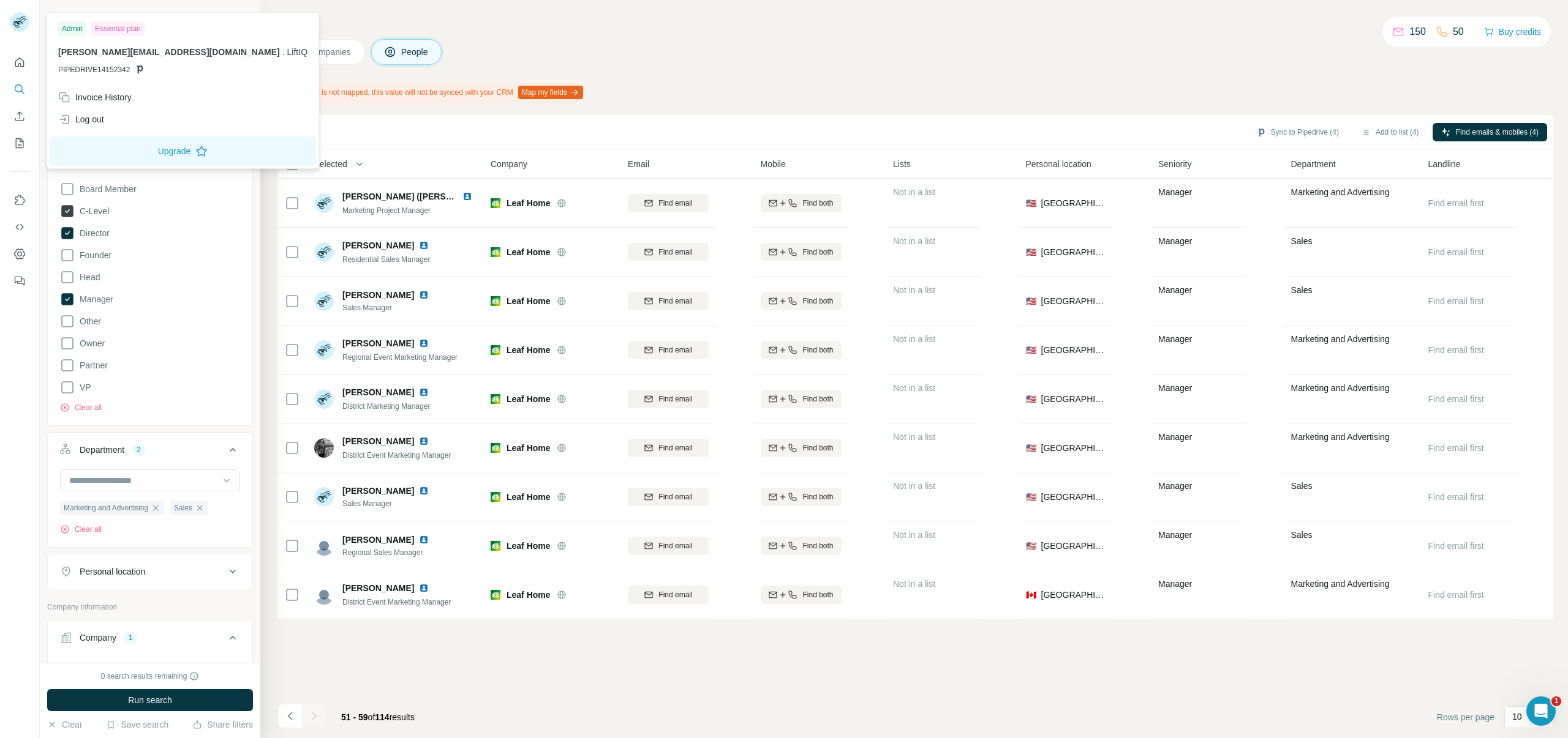
click at [1480, 717] on span "Rows per page" at bounding box center [1465, 718] width 57 height 13
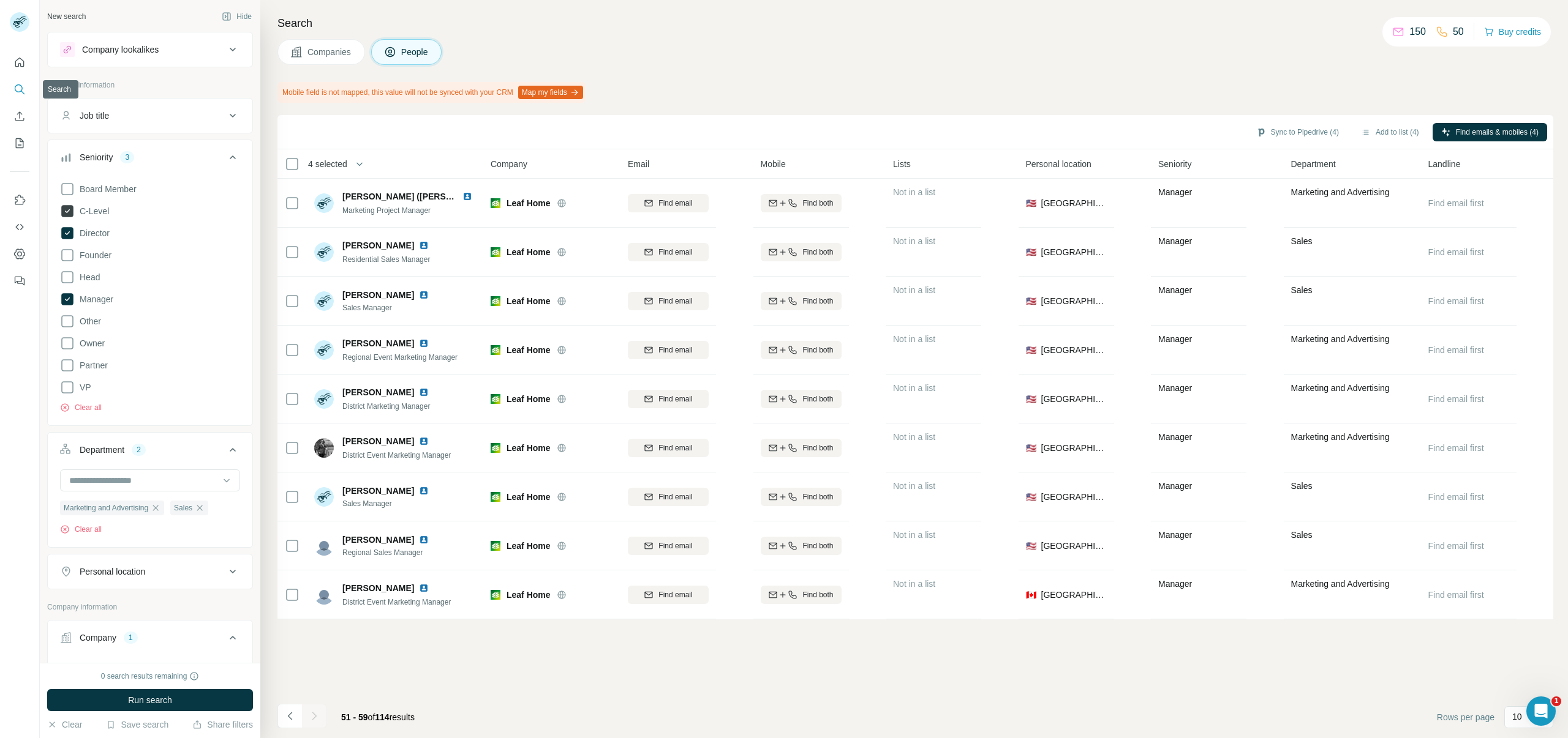
click at [17, 89] on icon "Search" at bounding box center [19, 89] width 13 height 13
